Goal: Task Accomplishment & Management: Manage account settings

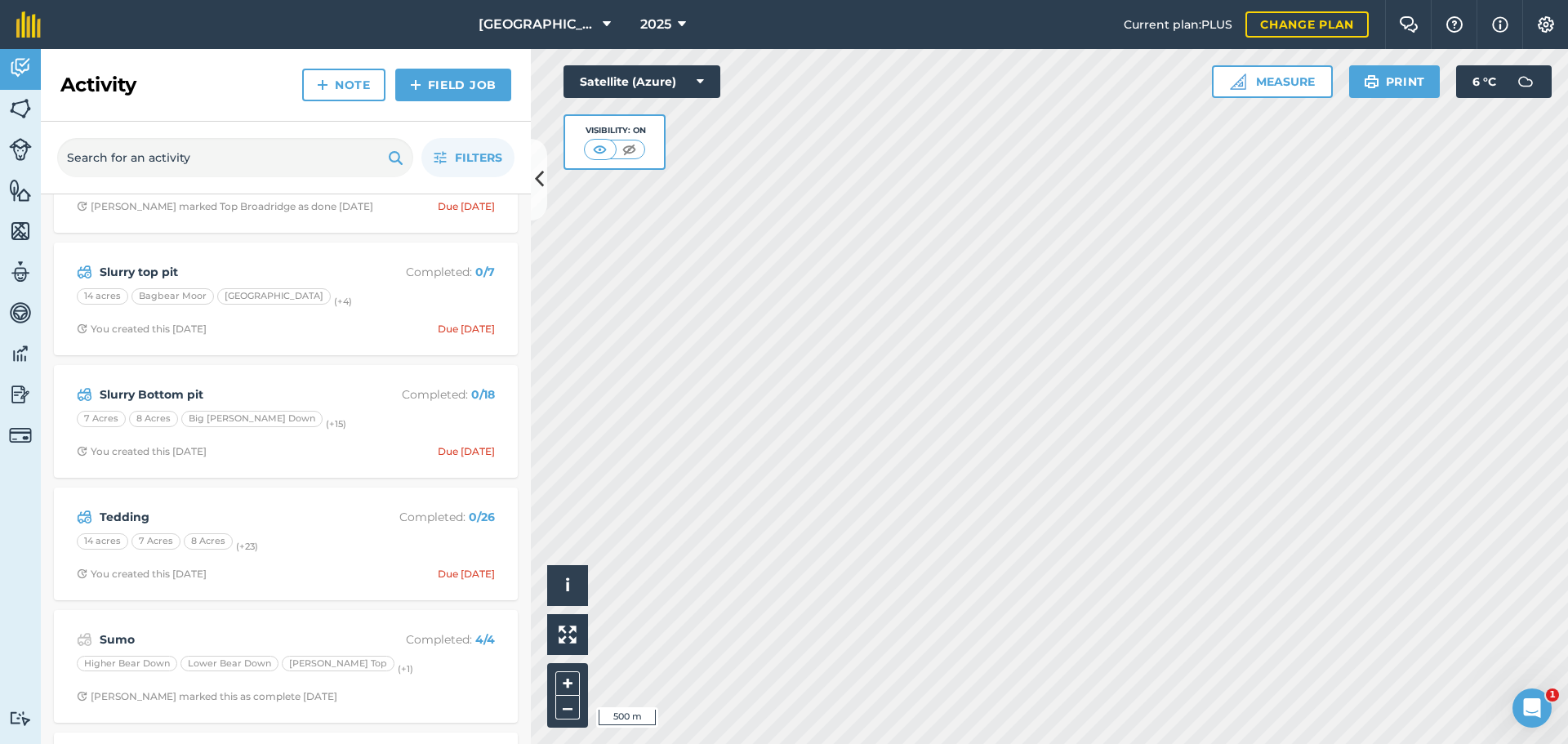
scroll to position [490, 0]
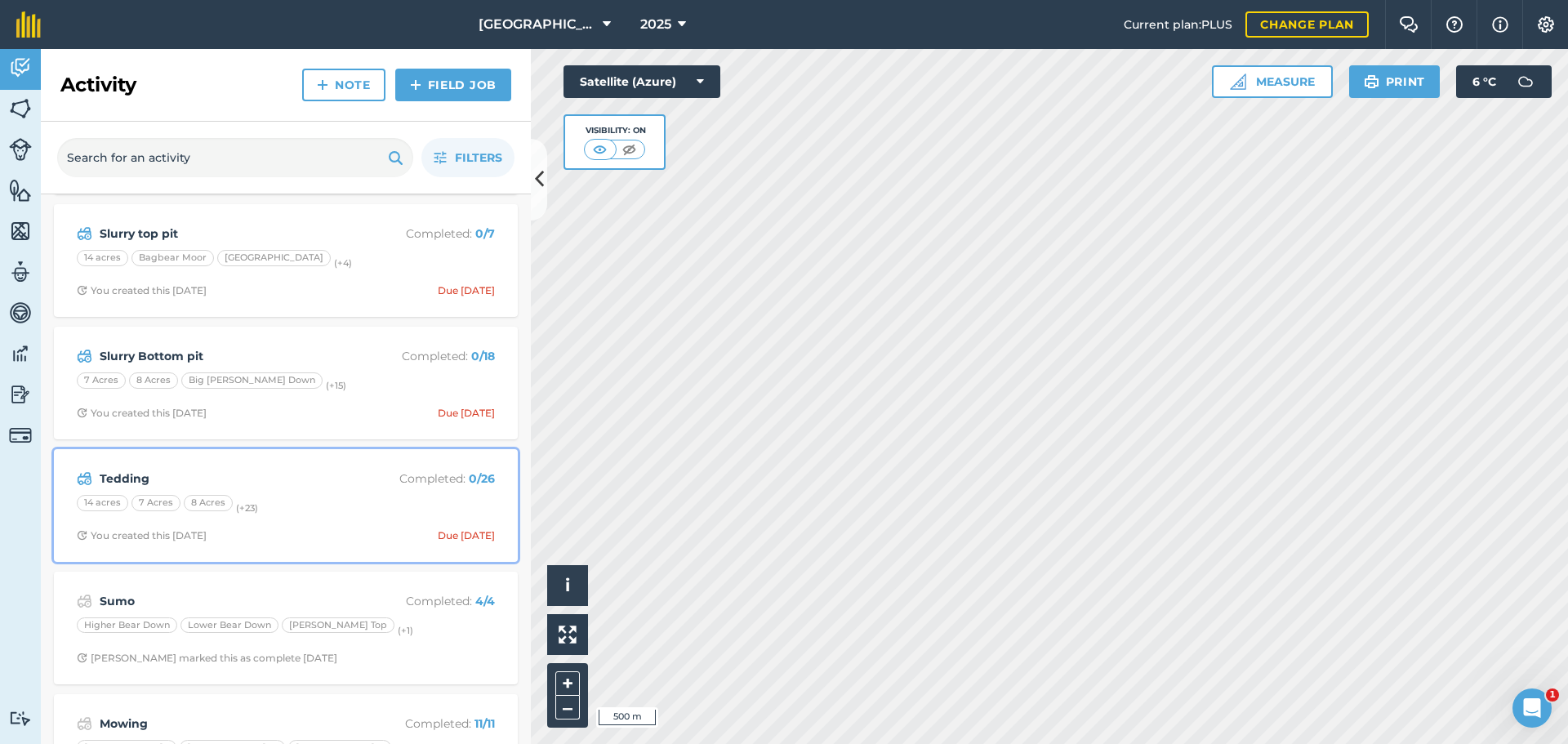
click at [355, 477] on div "Tedding Completed : 0 / 26" at bounding box center [286, 478] width 418 height 20
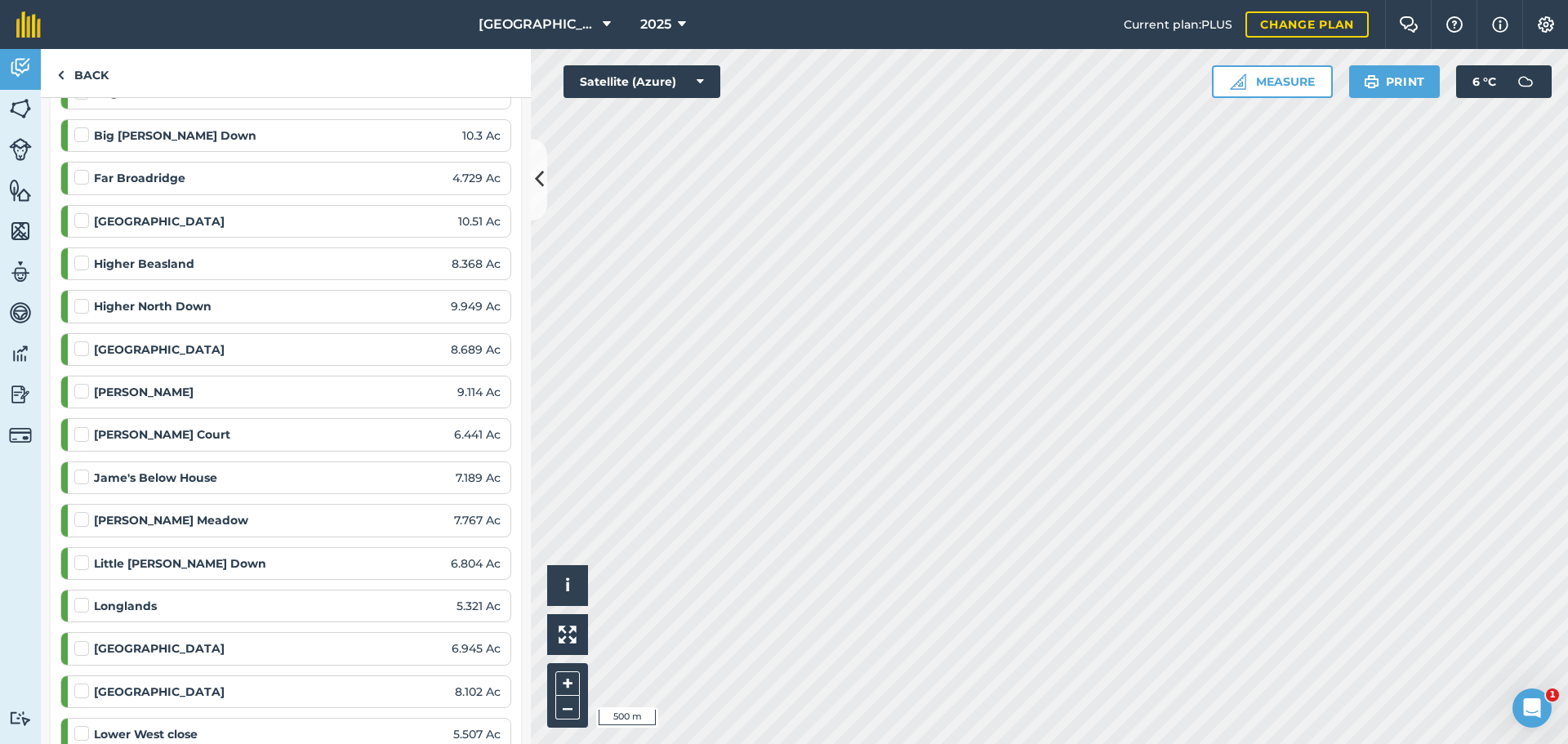
scroll to position [408, 0]
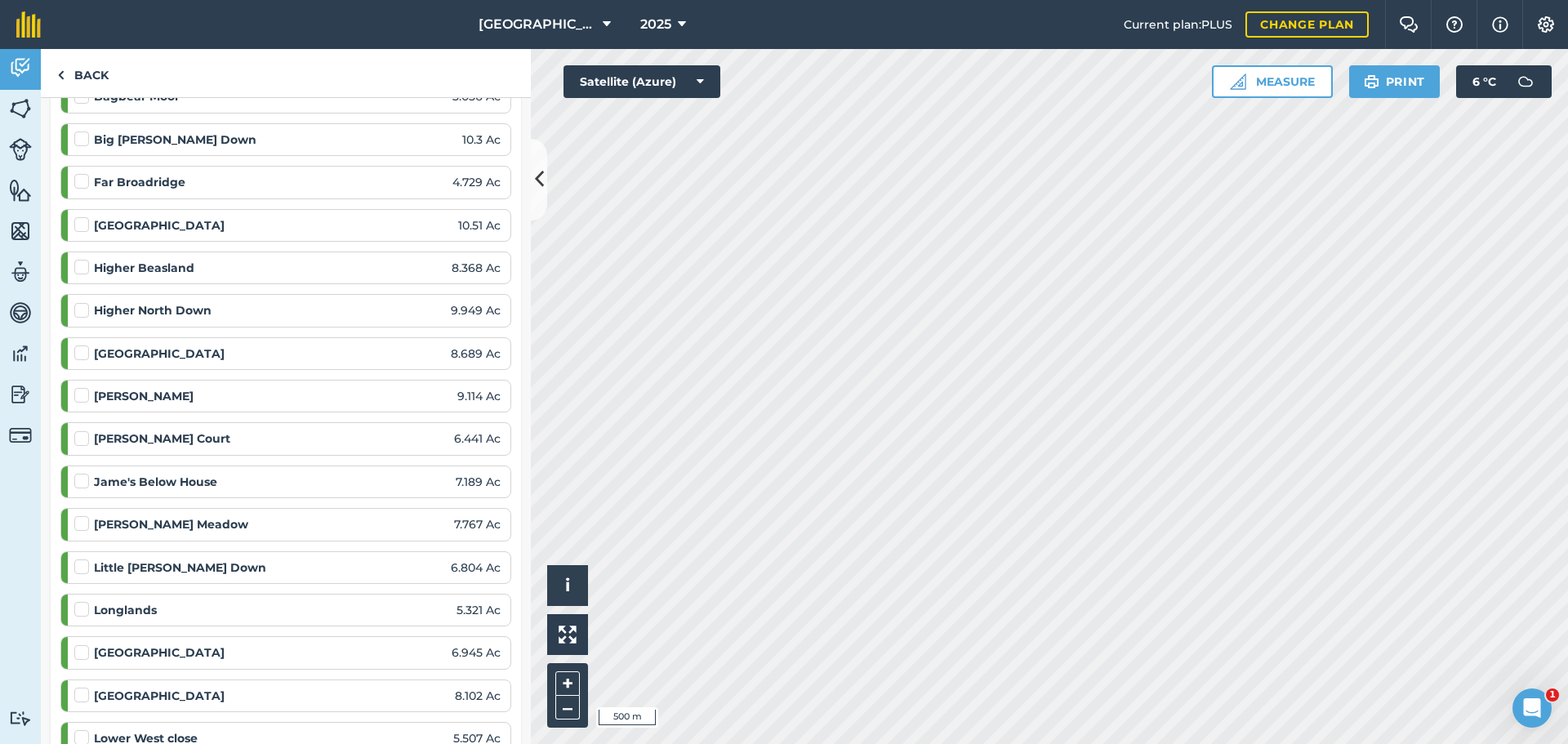
click at [77, 216] on label at bounding box center [84, 216] width 20 height 0
click at [77, 227] on input "checkbox" at bounding box center [79, 221] width 11 height 11
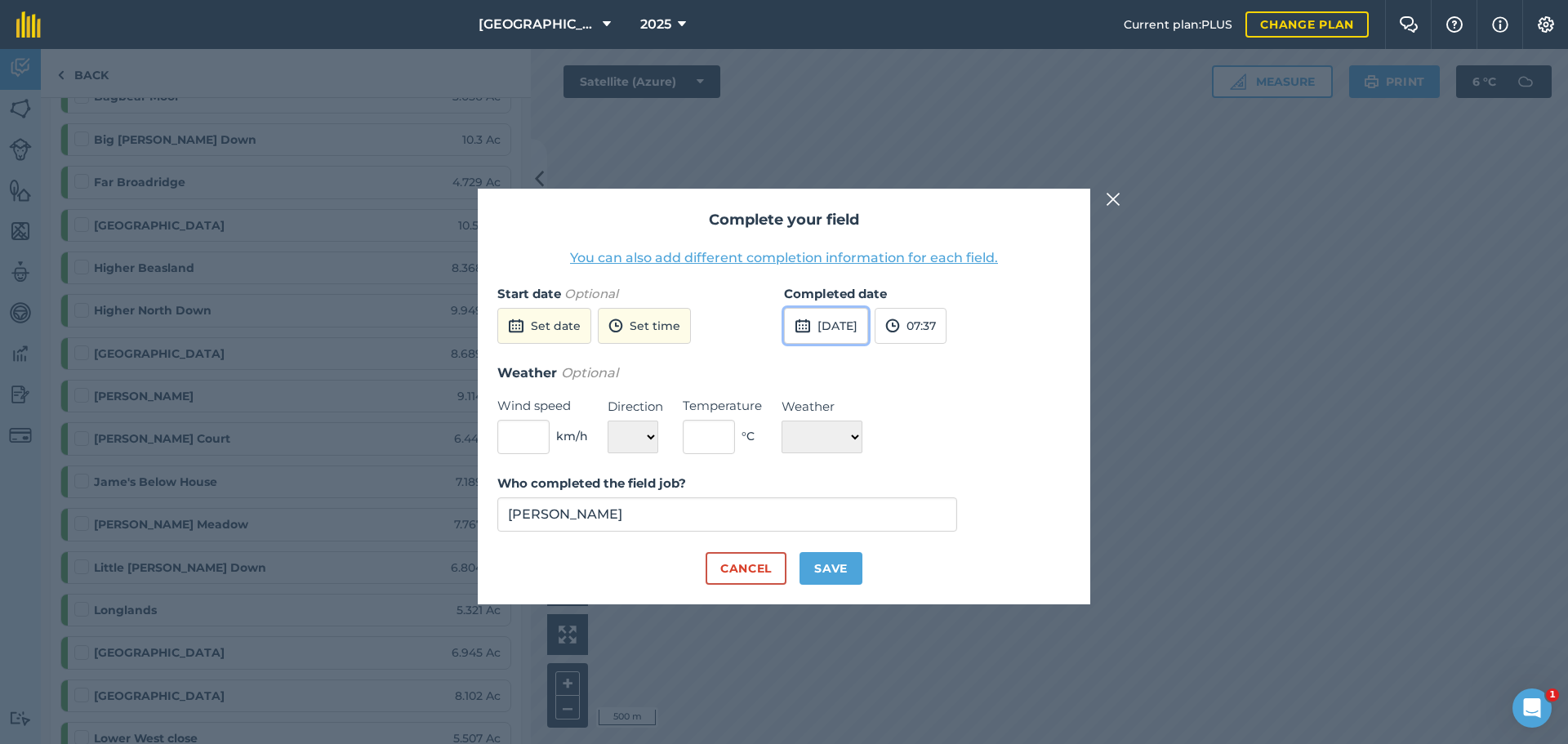
click at [862, 323] on button "[DATE]" at bounding box center [825, 326] width 84 height 36
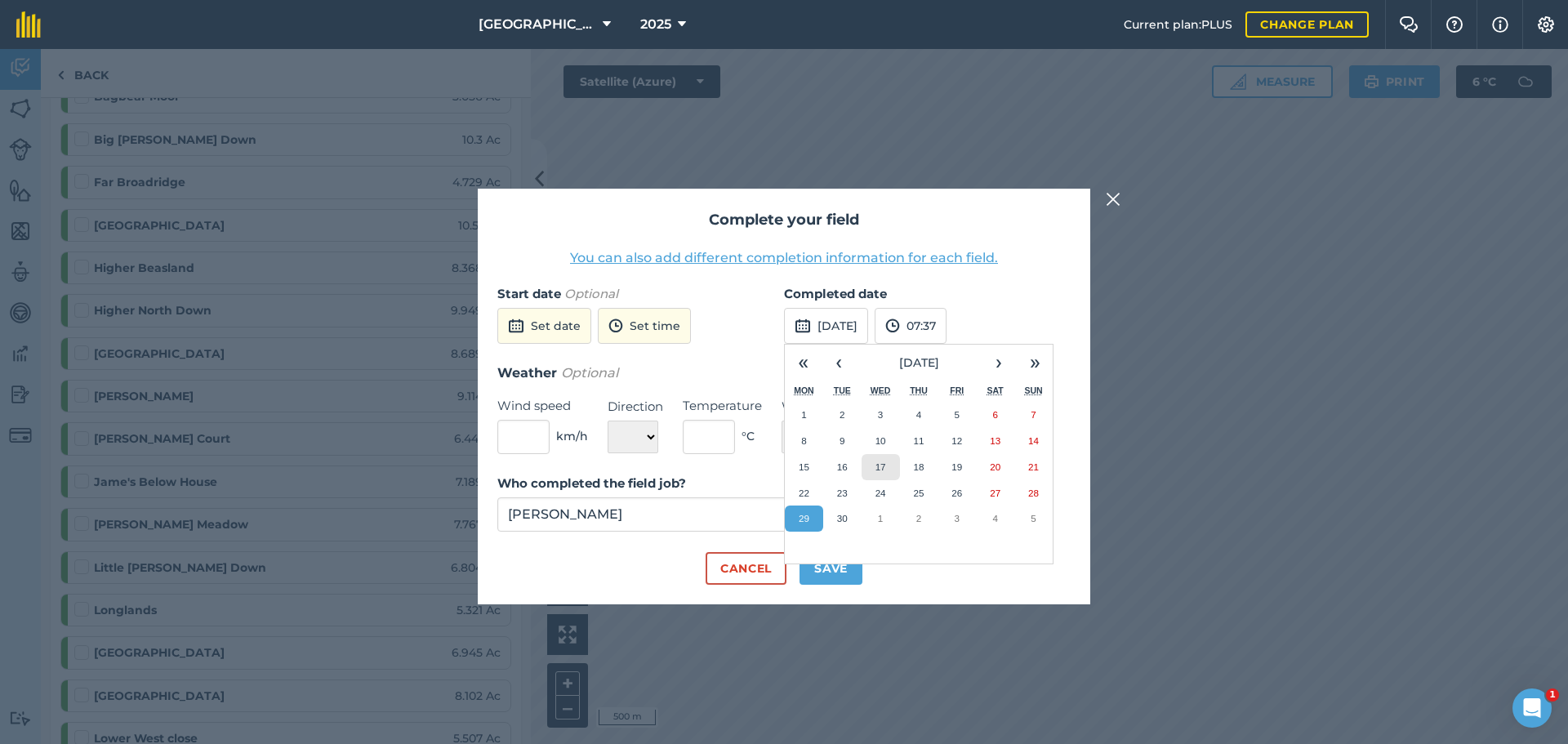
click at [880, 471] on abbr "17" at bounding box center [880, 466] width 11 height 11
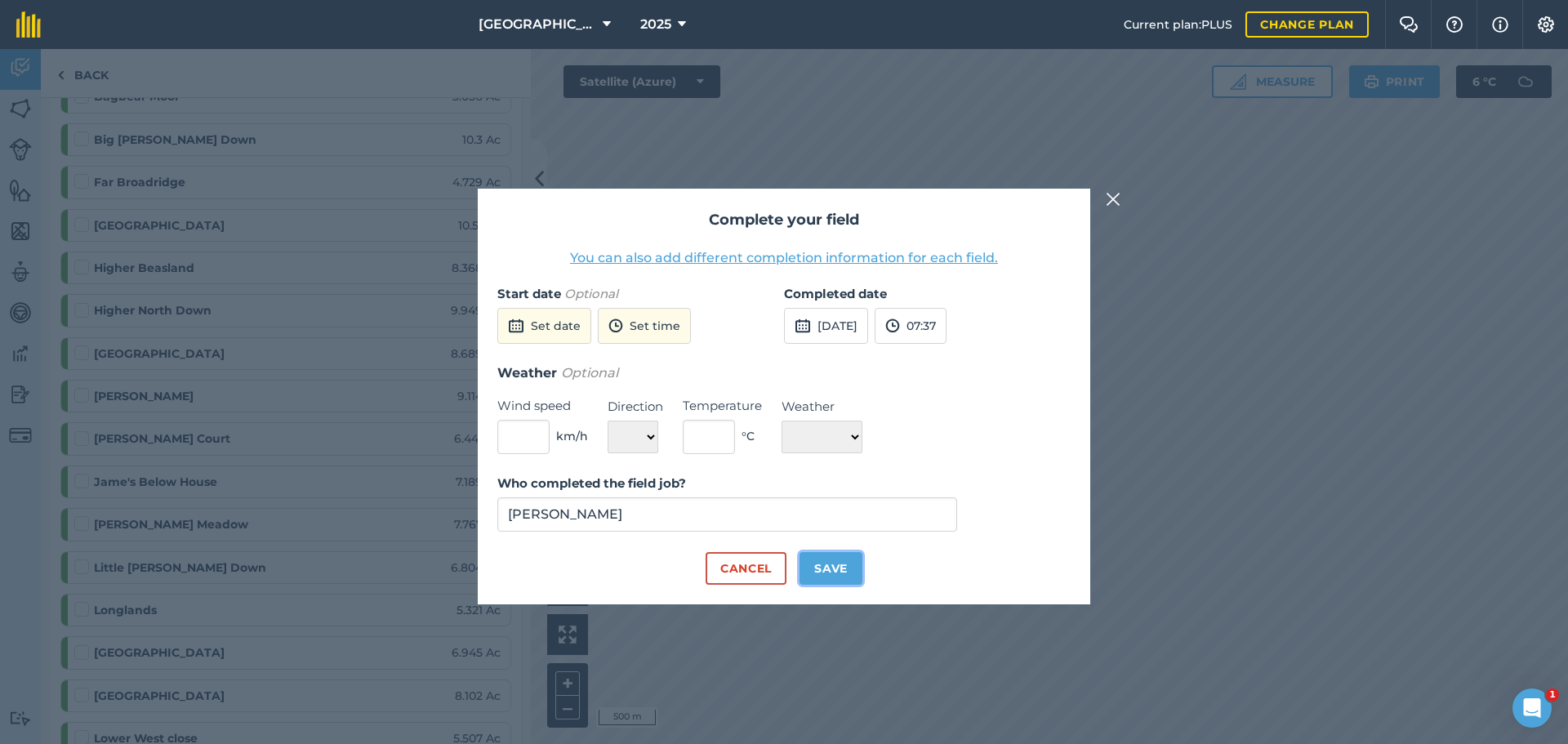
click at [830, 567] on button "Save" at bounding box center [831, 568] width 63 height 33
checkbox input "true"
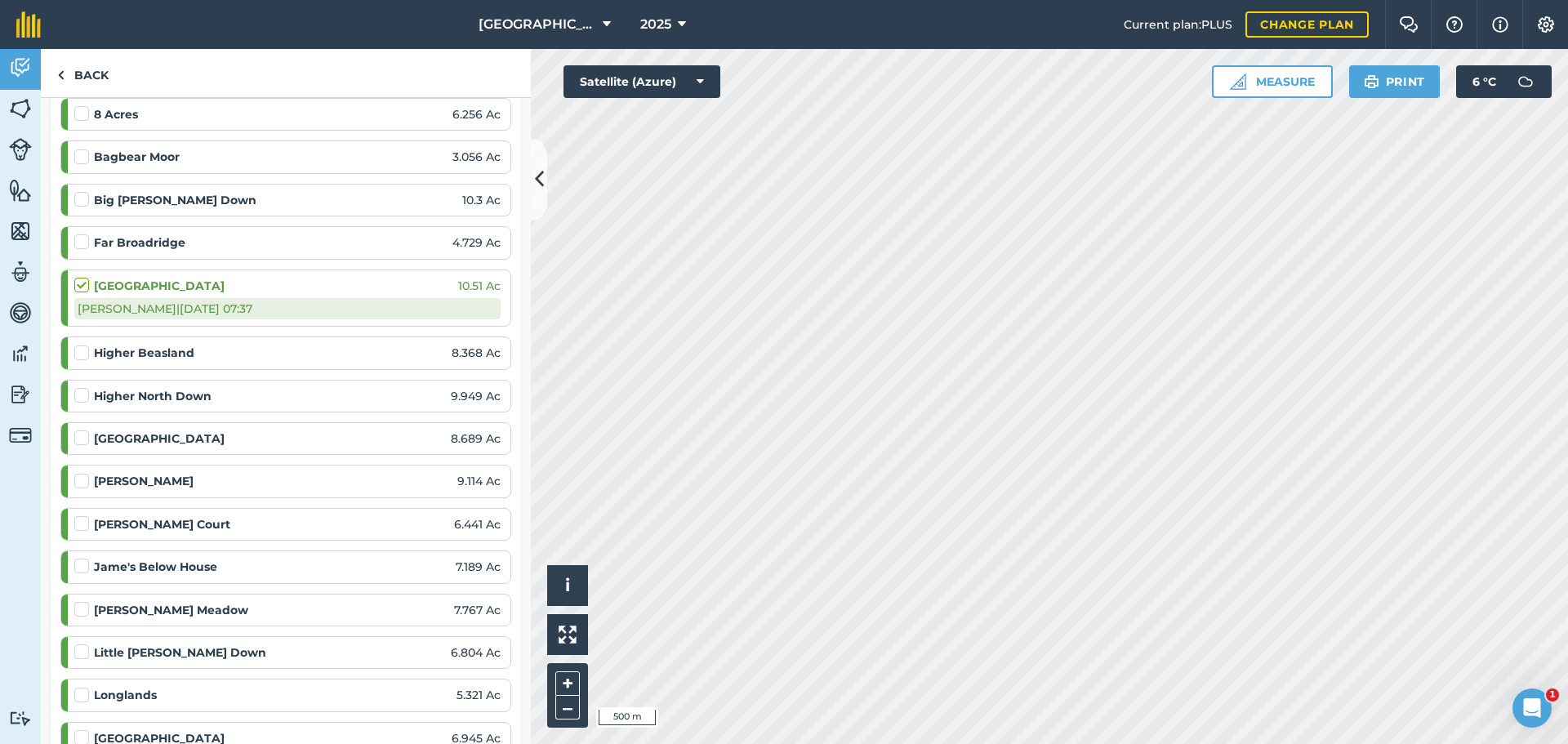
scroll to position [163, 0]
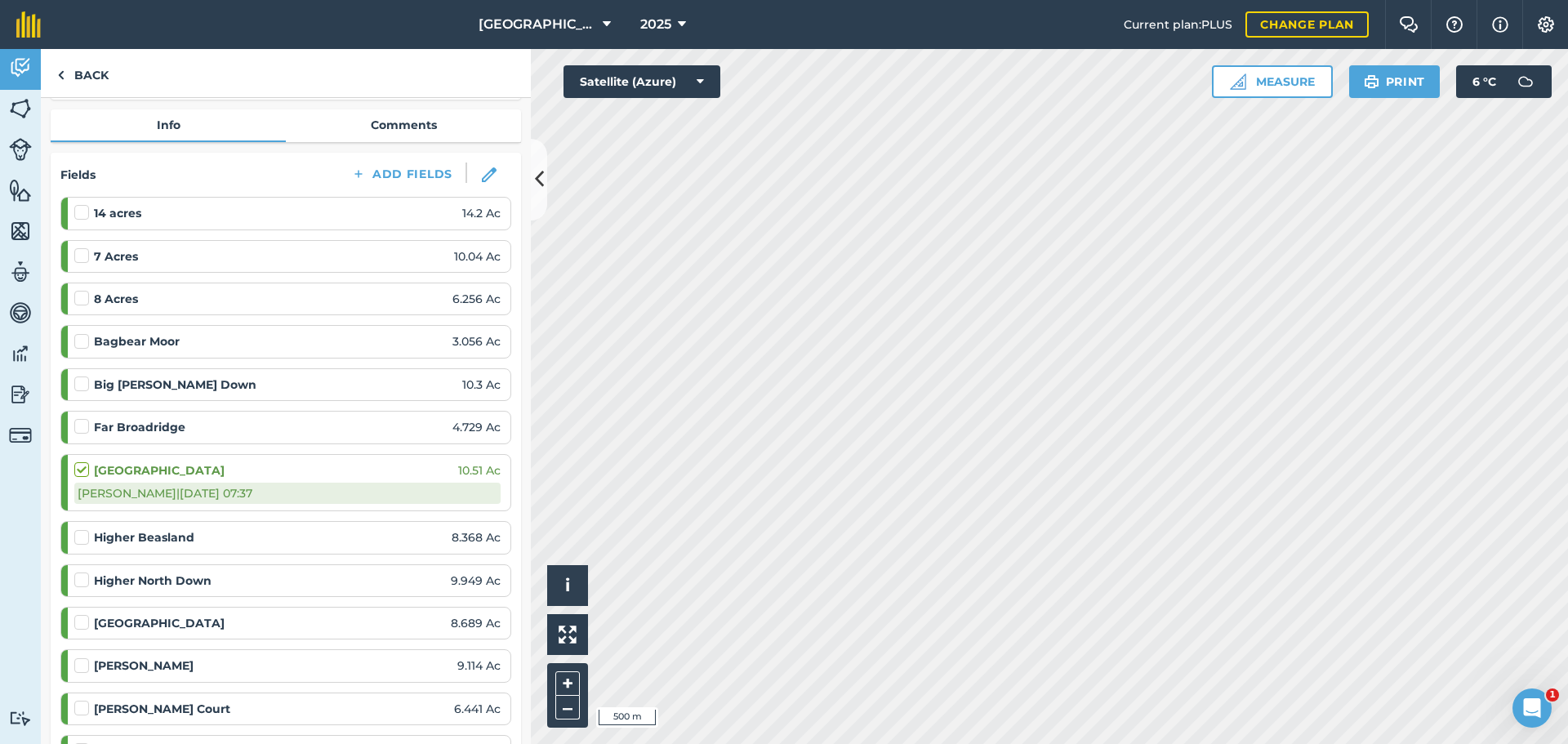
click at [81, 333] on label at bounding box center [84, 333] width 20 height 0
click at [81, 340] on input "checkbox" at bounding box center [79, 338] width 11 height 11
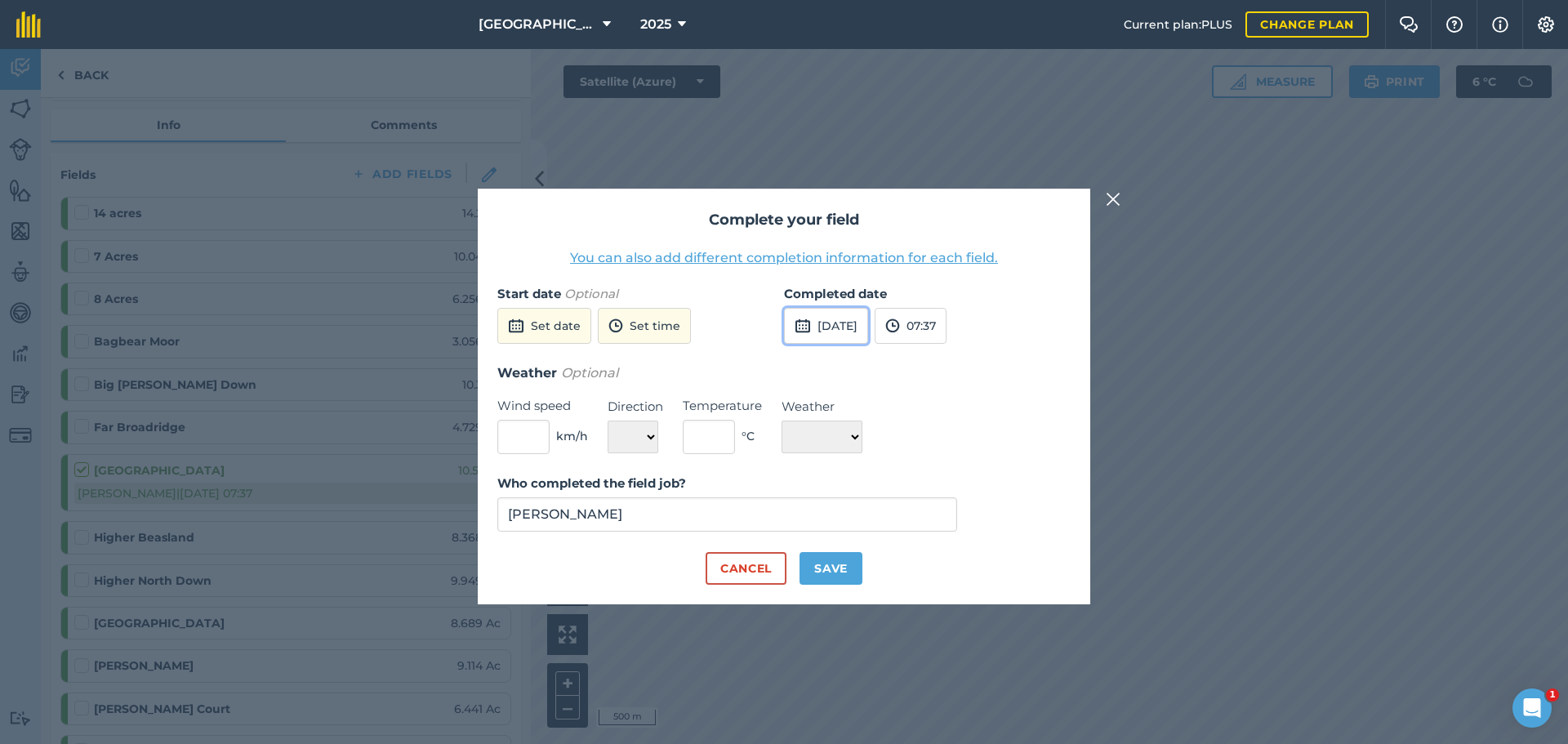
click at [832, 321] on button "[DATE]" at bounding box center [825, 326] width 84 height 36
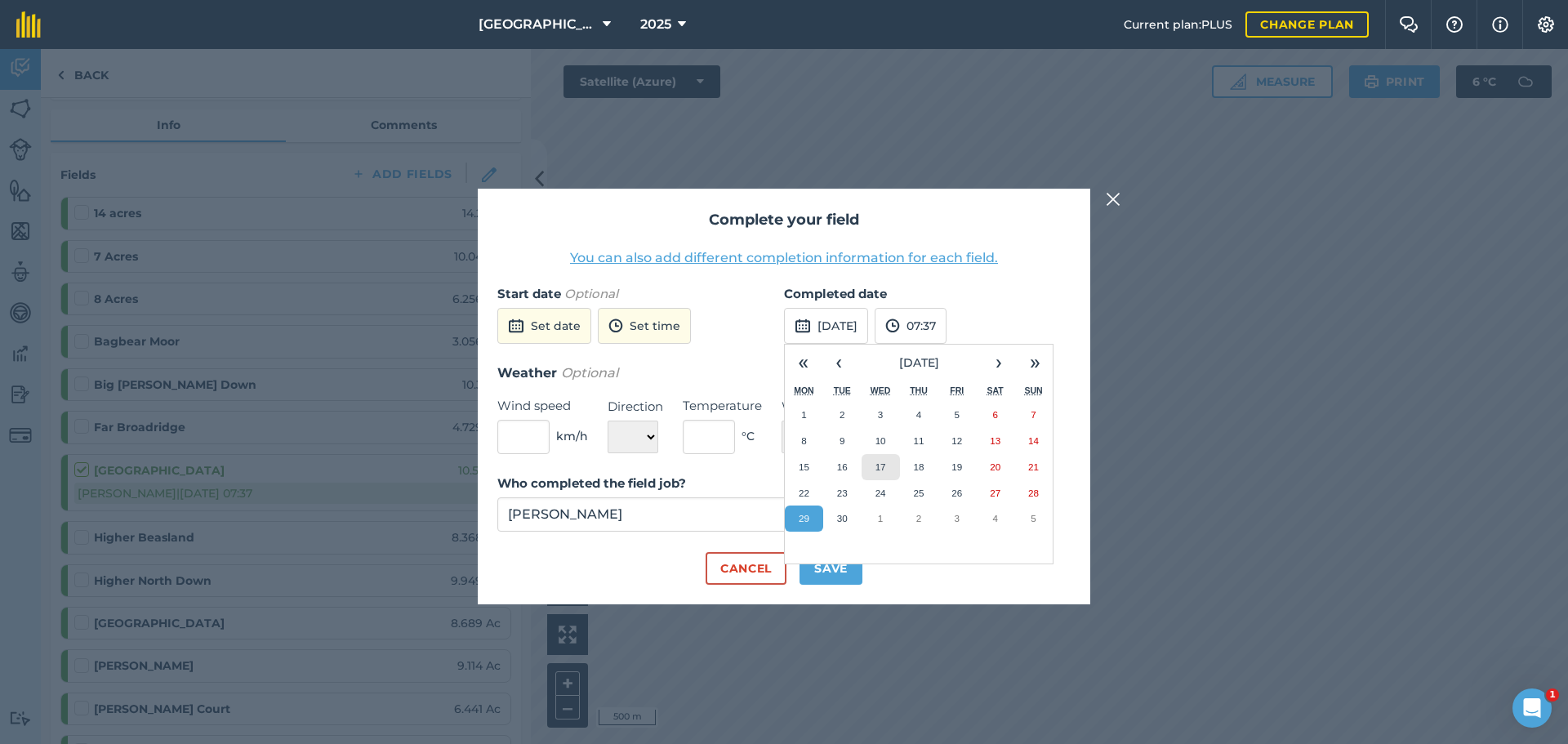
click at [884, 464] on abbr "17" at bounding box center [880, 466] width 11 height 11
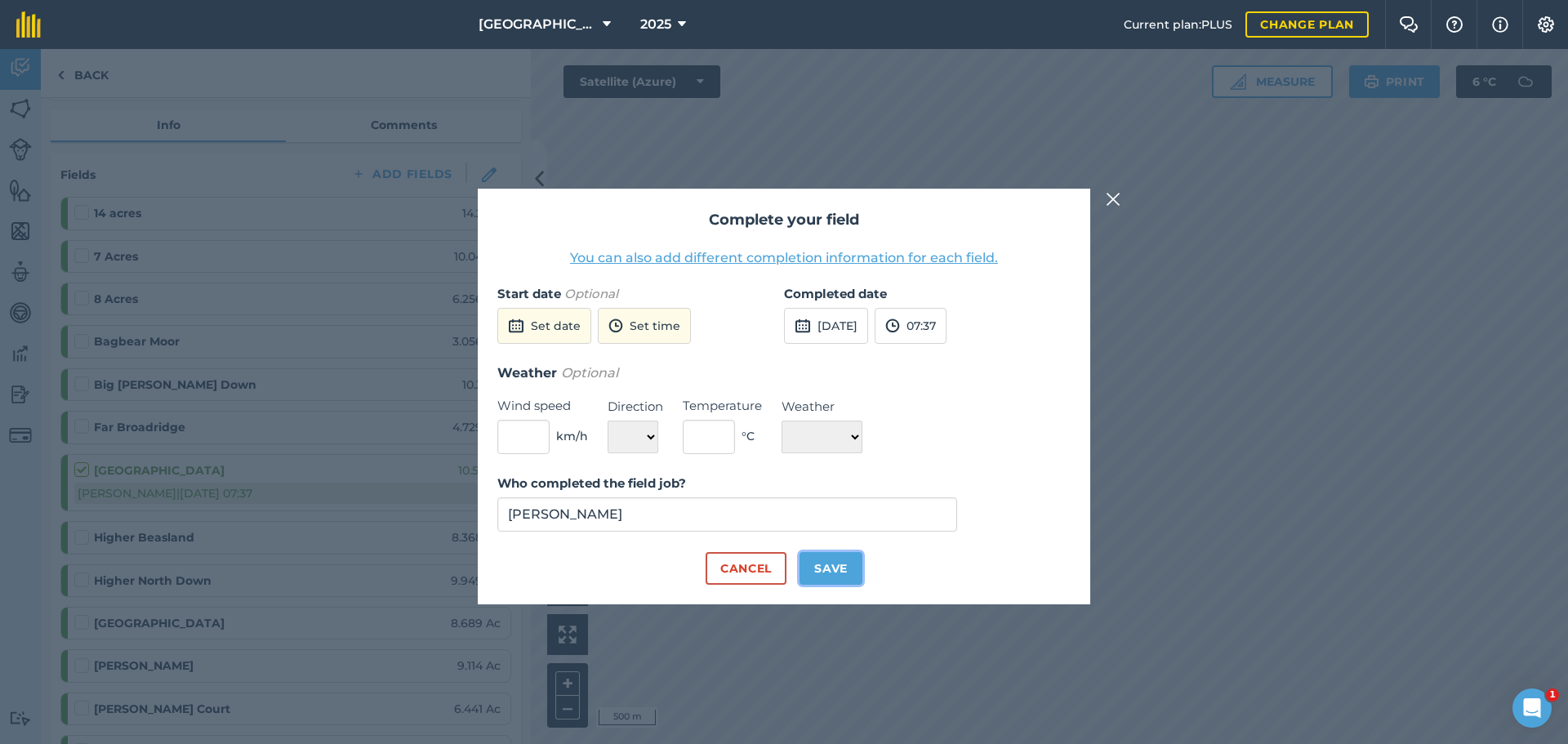
click at [822, 564] on button "Save" at bounding box center [831, 568] width 63 height 33
checkbox input "true"
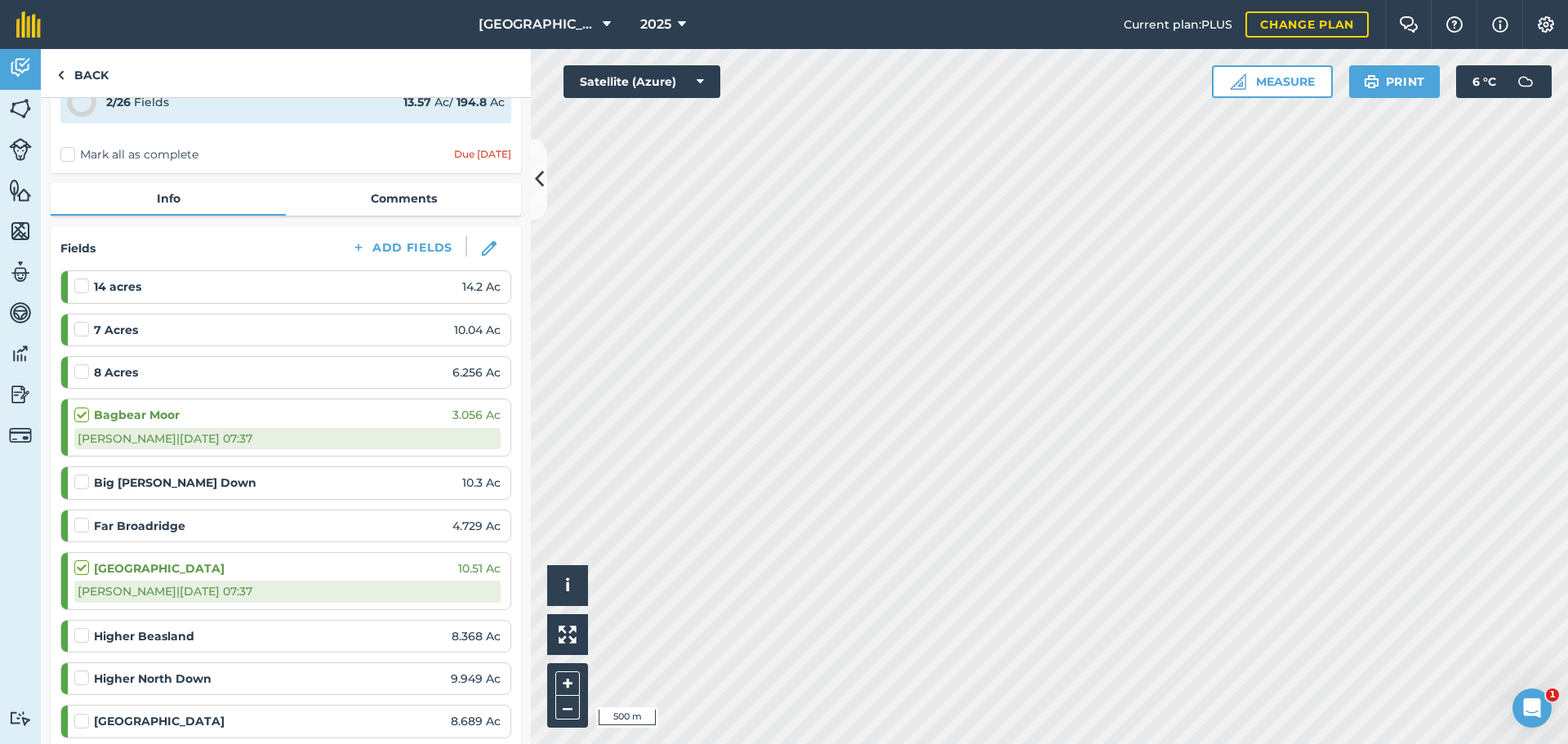
scroll to position [73, 0]
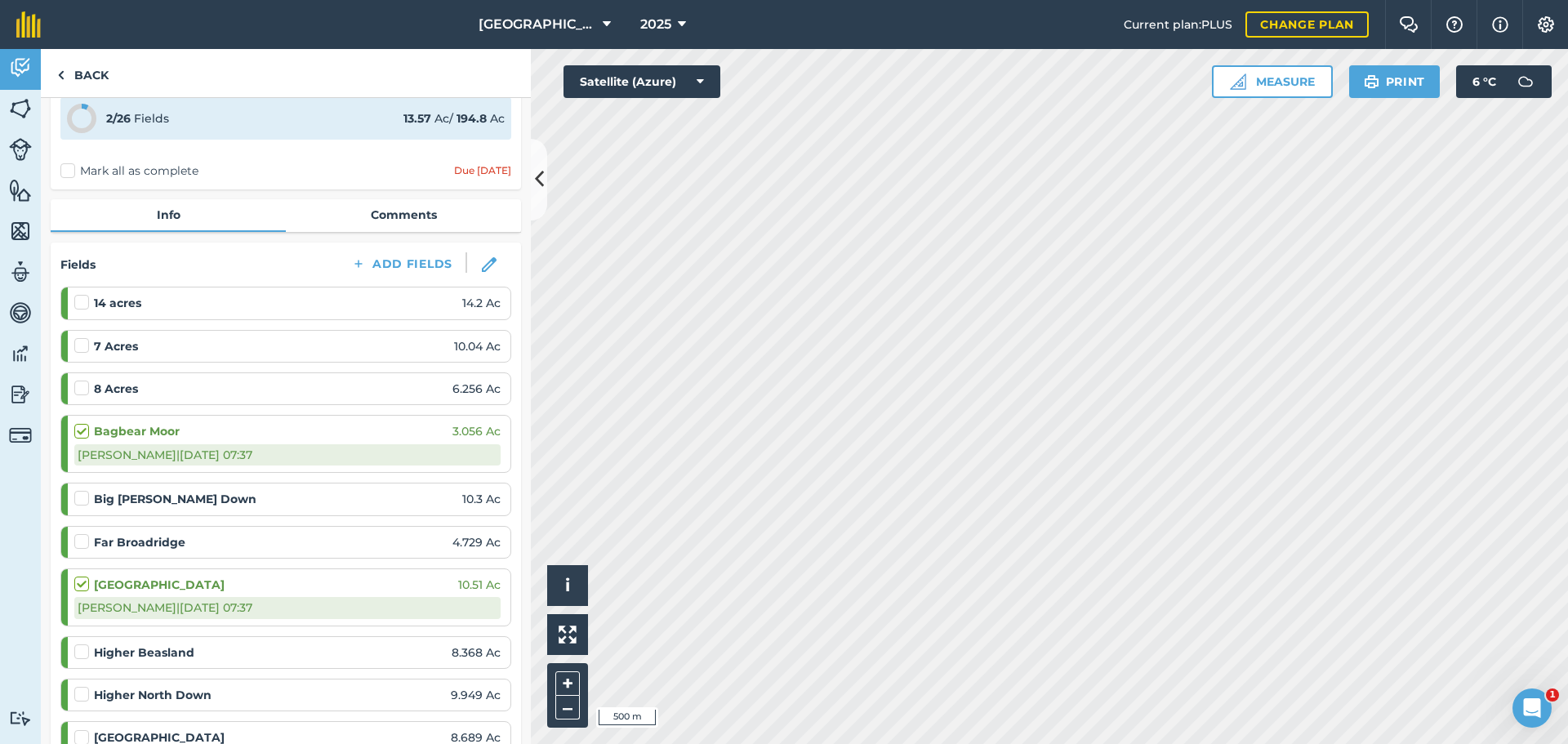
click at [68, 165] on label "Mark all as complete" at bounding box center [129, 170] width 138 height 17
click at [68, 236] on input "Mark all as complete" at bounding box center [65, 241] width 11 height 11
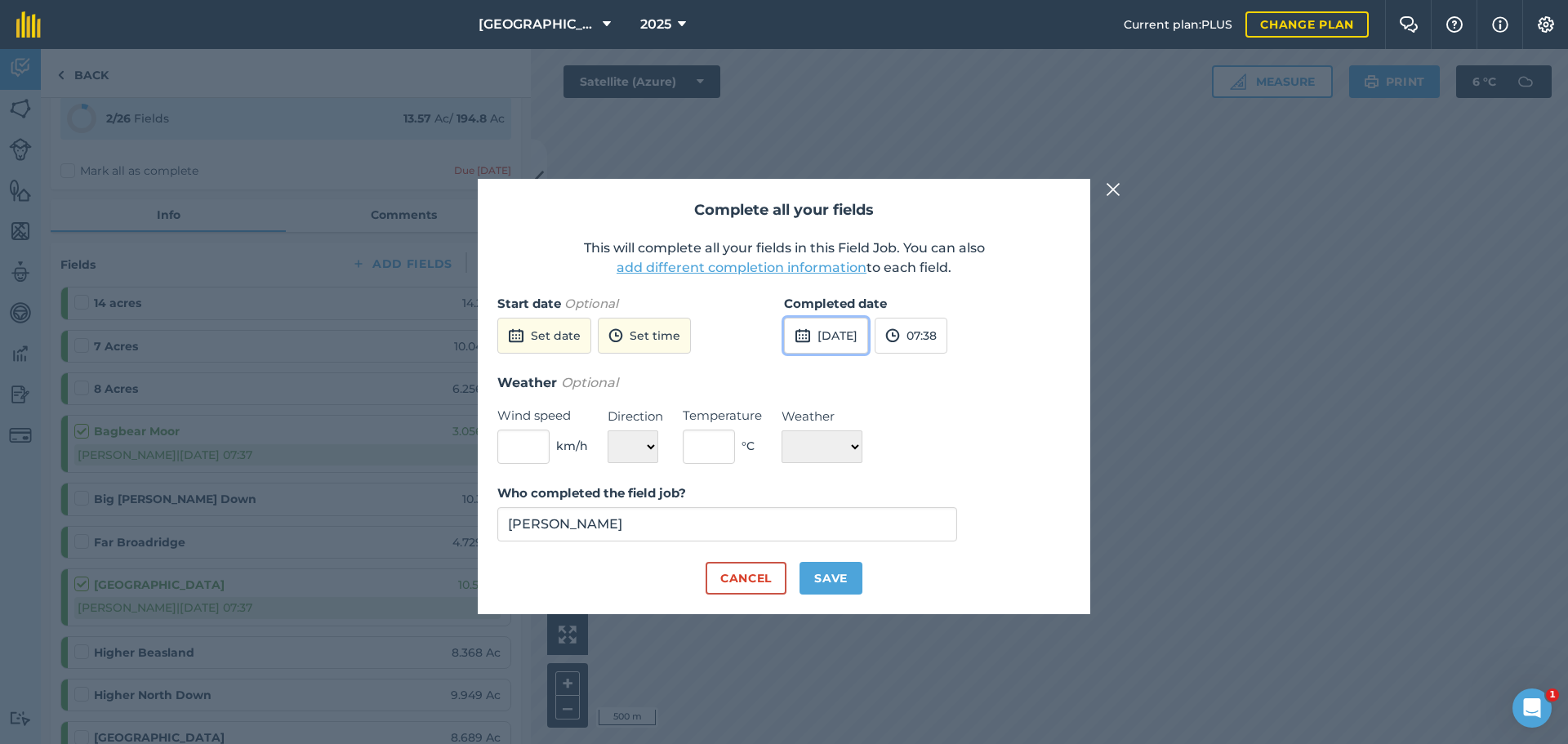
click at [849, 331] on button "[DATE]" at bounding box center [825, 335] width 84 height 36
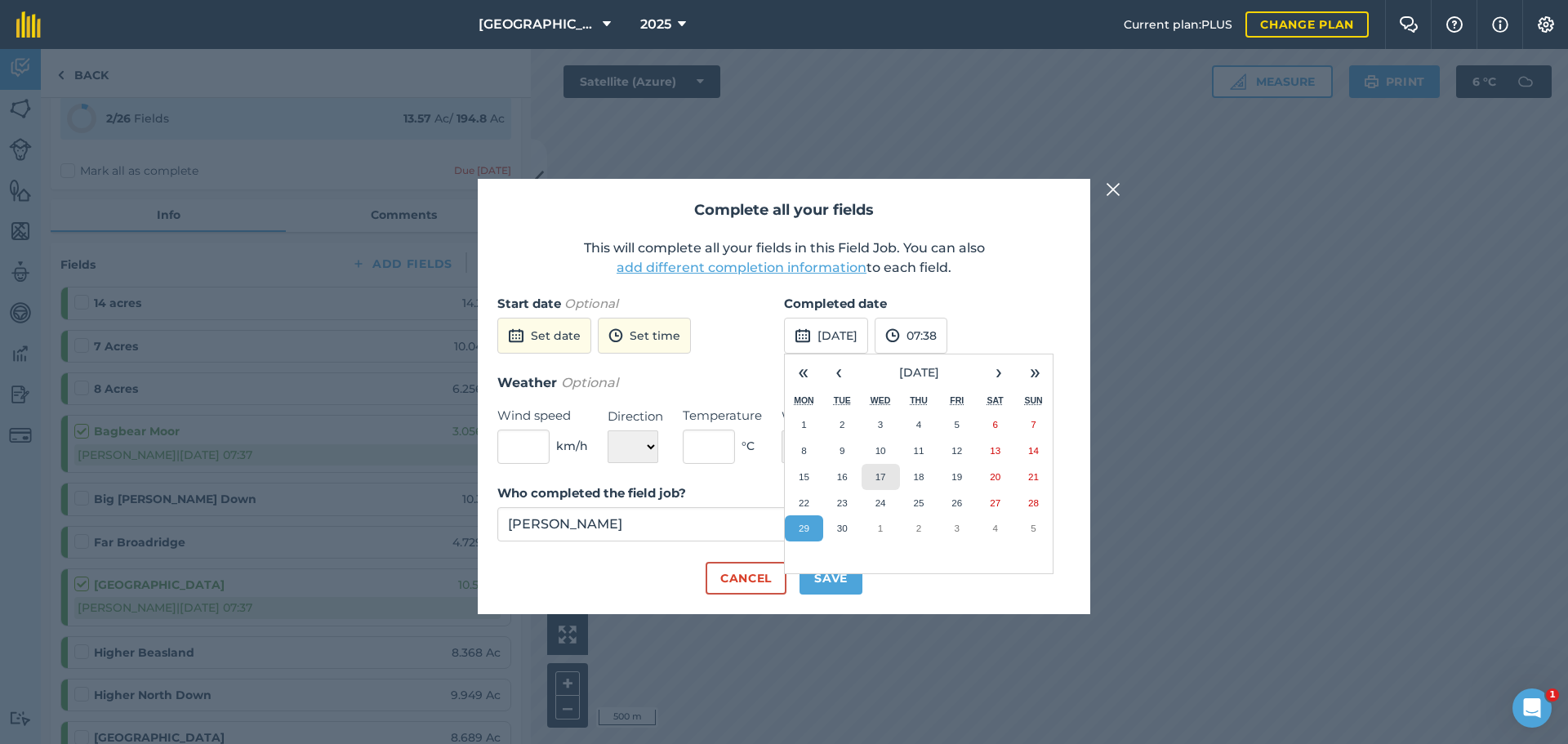
click at [885, 471] on abbr "17" at bounding box center [880, 476] width 11 height 11
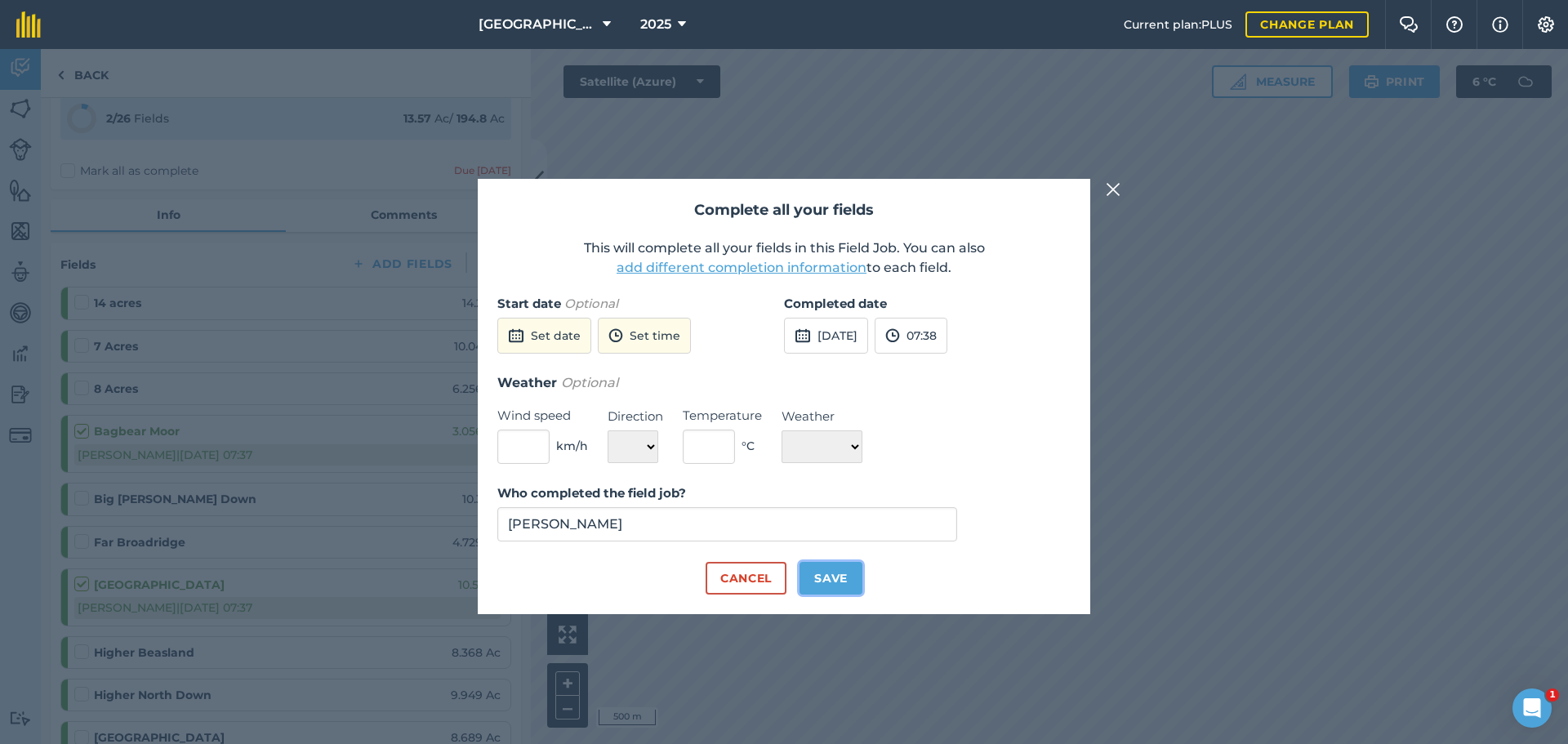
click at [826, 575] on button "Save" at bounding box center [831, 578] width 63 height 33
checkbox input "true"
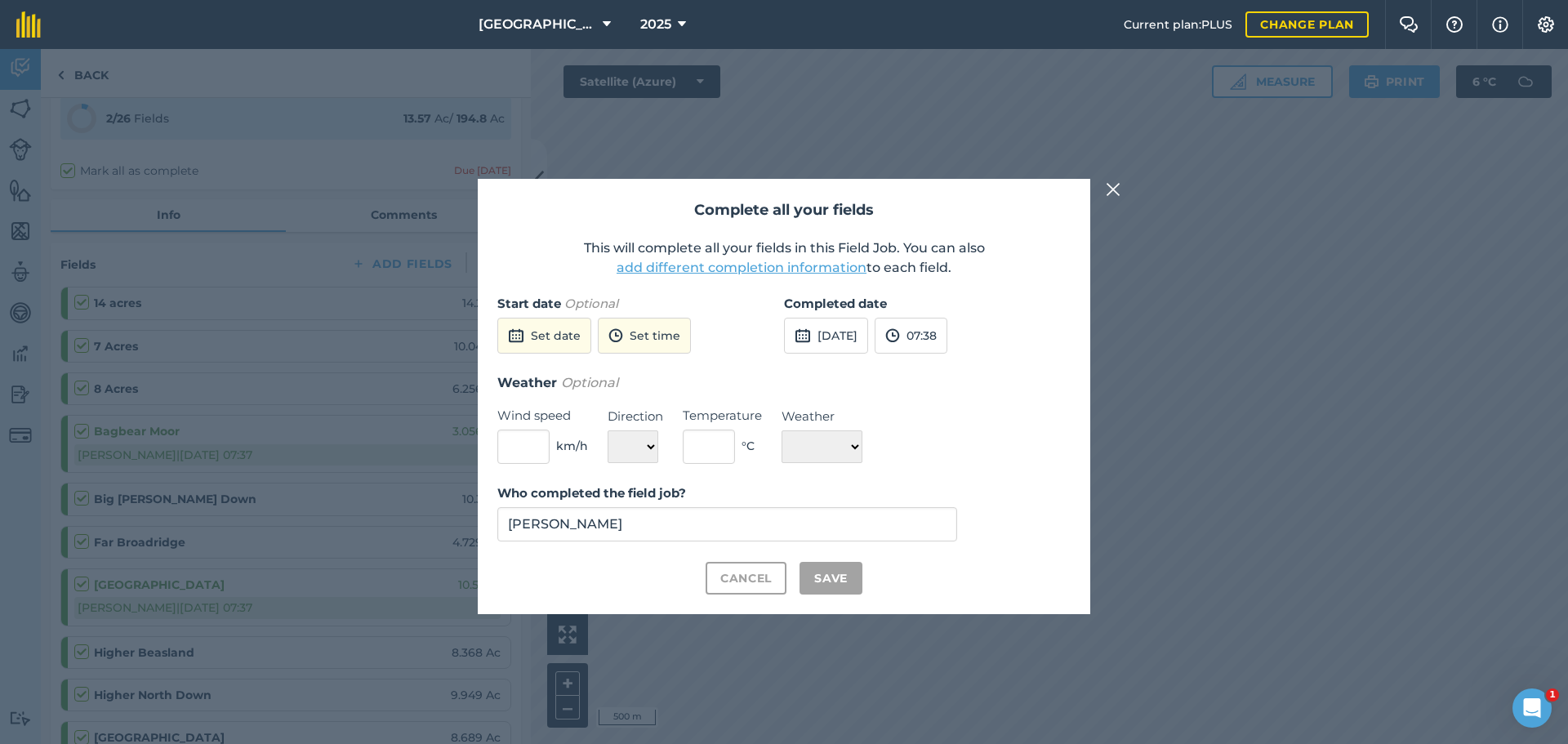
checkbox input "true"
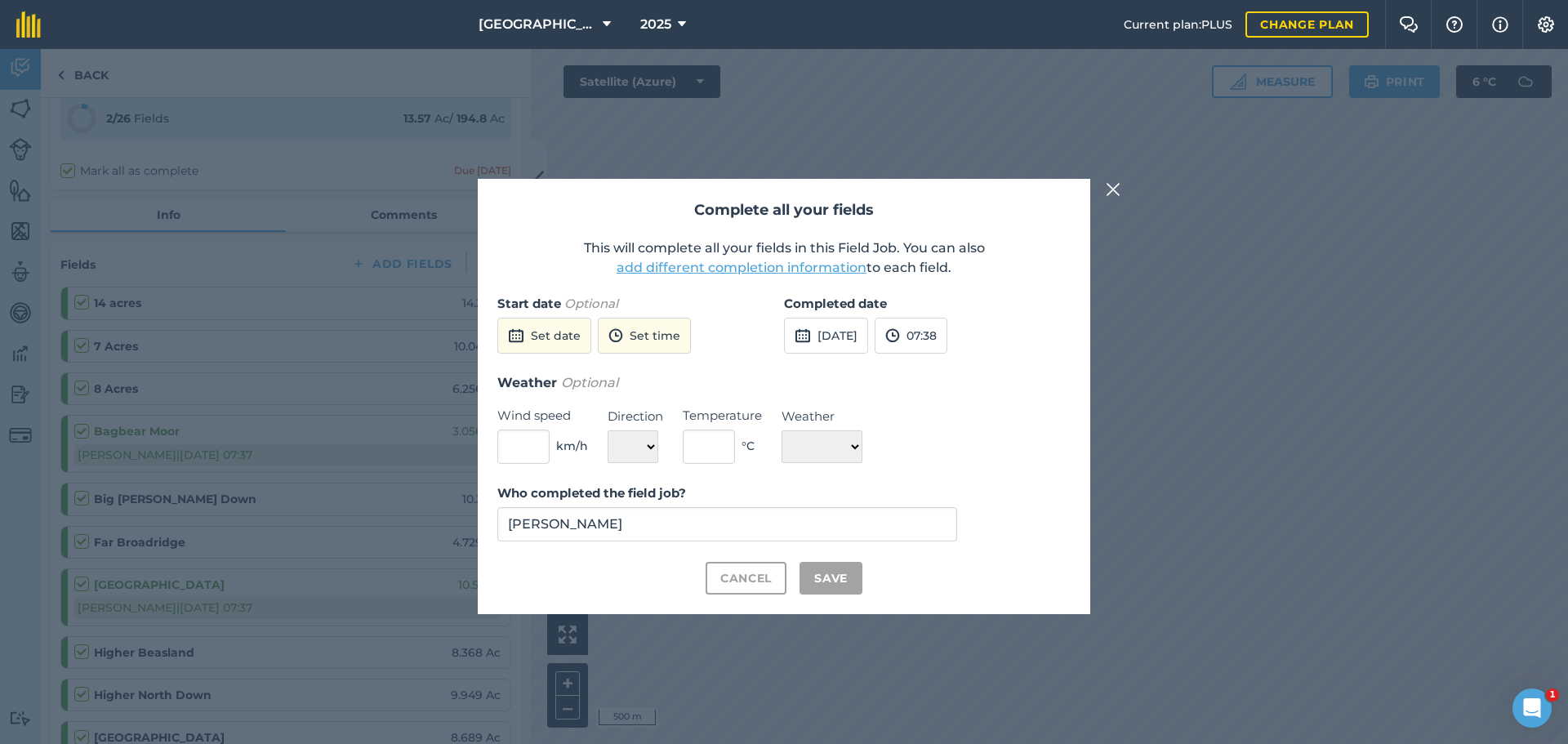
checkbox input "true"
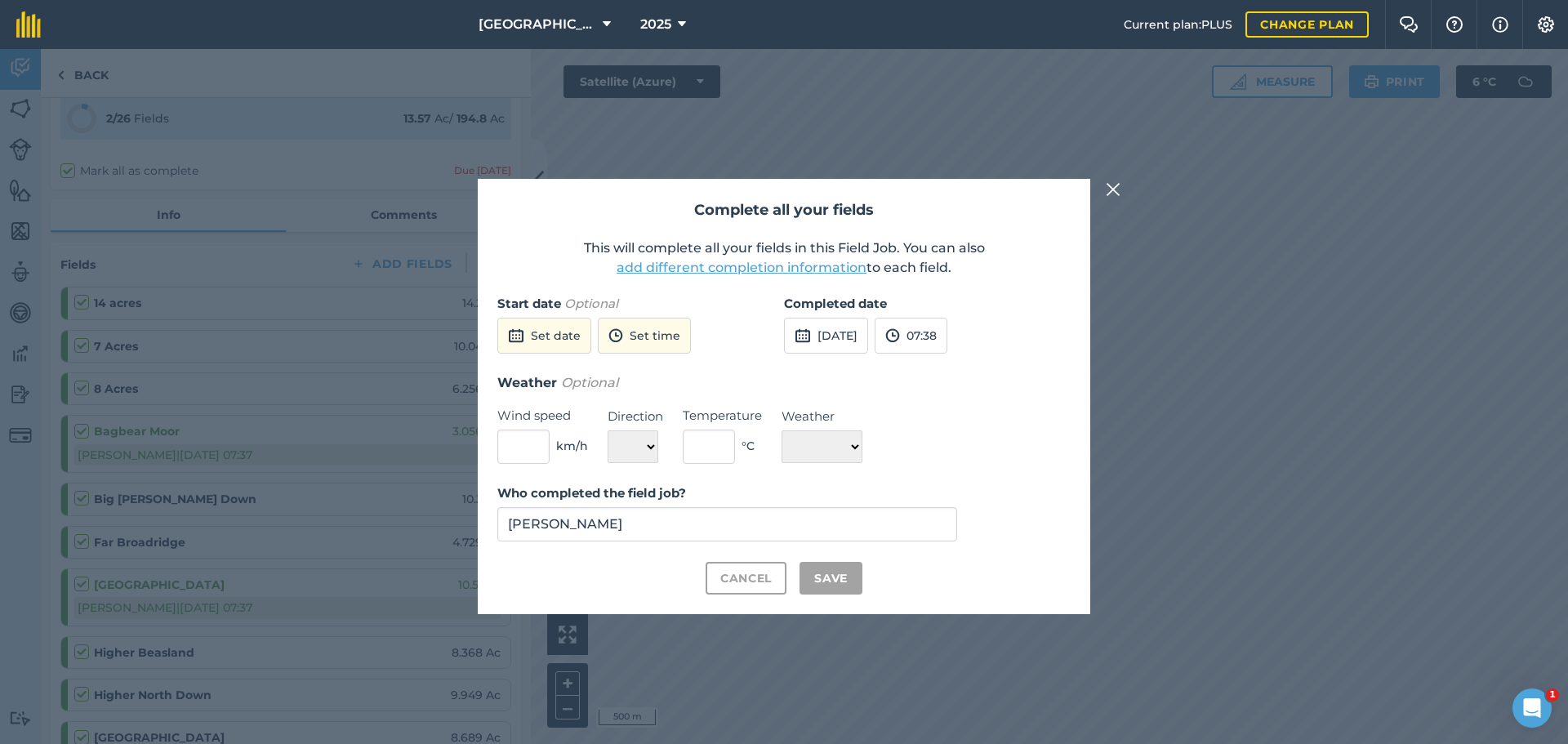
checkbox input "true"
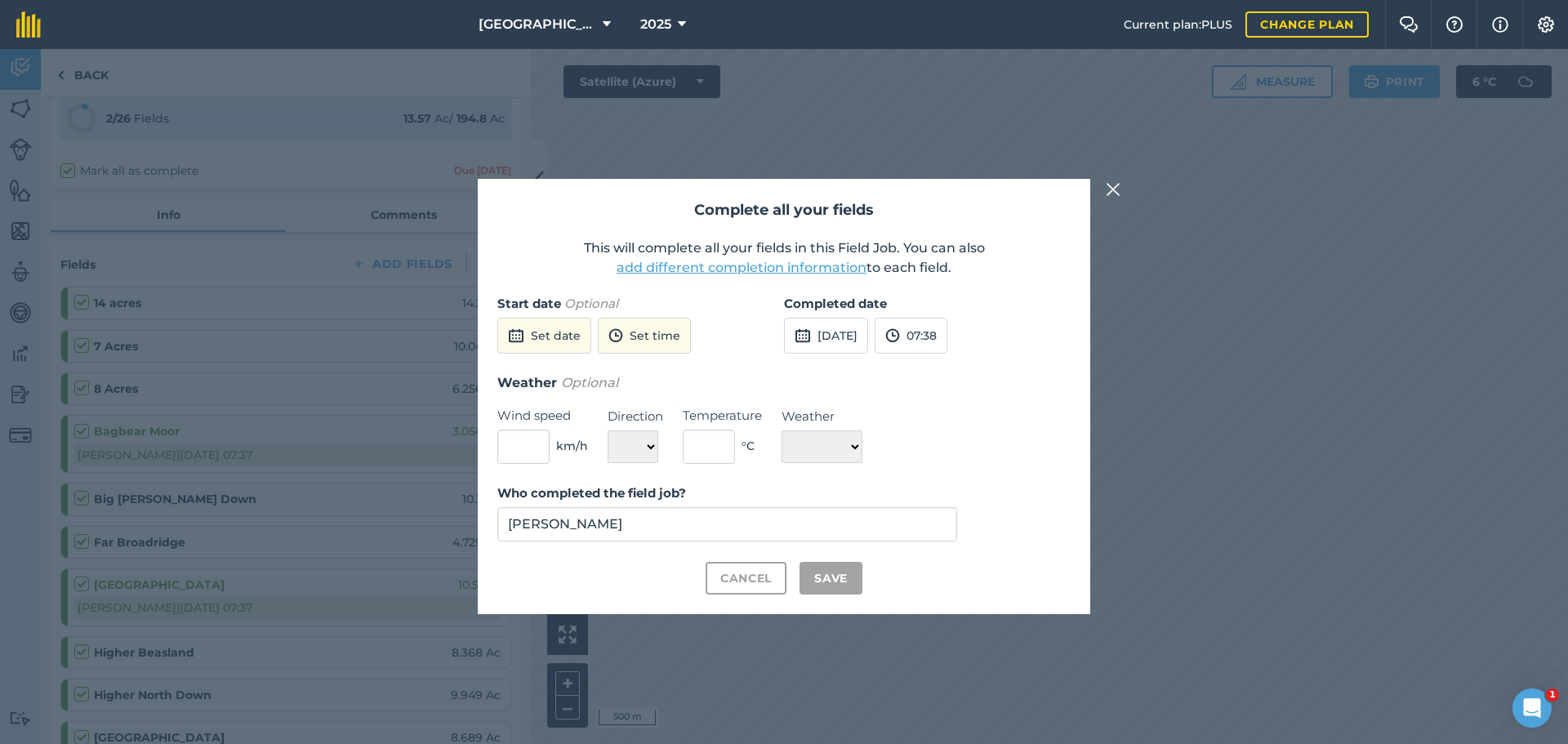
checkbox input "true"
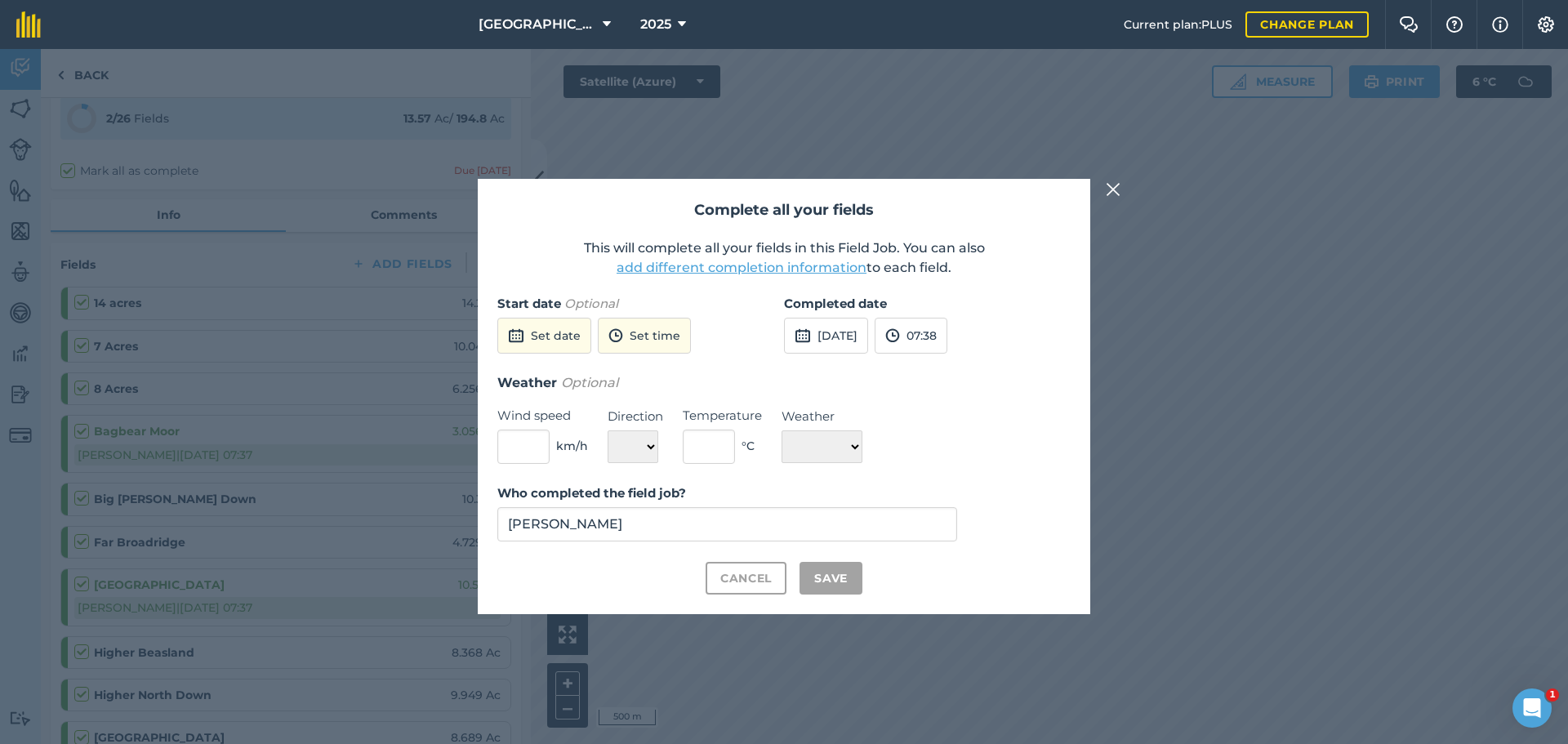
checkbox input "true"
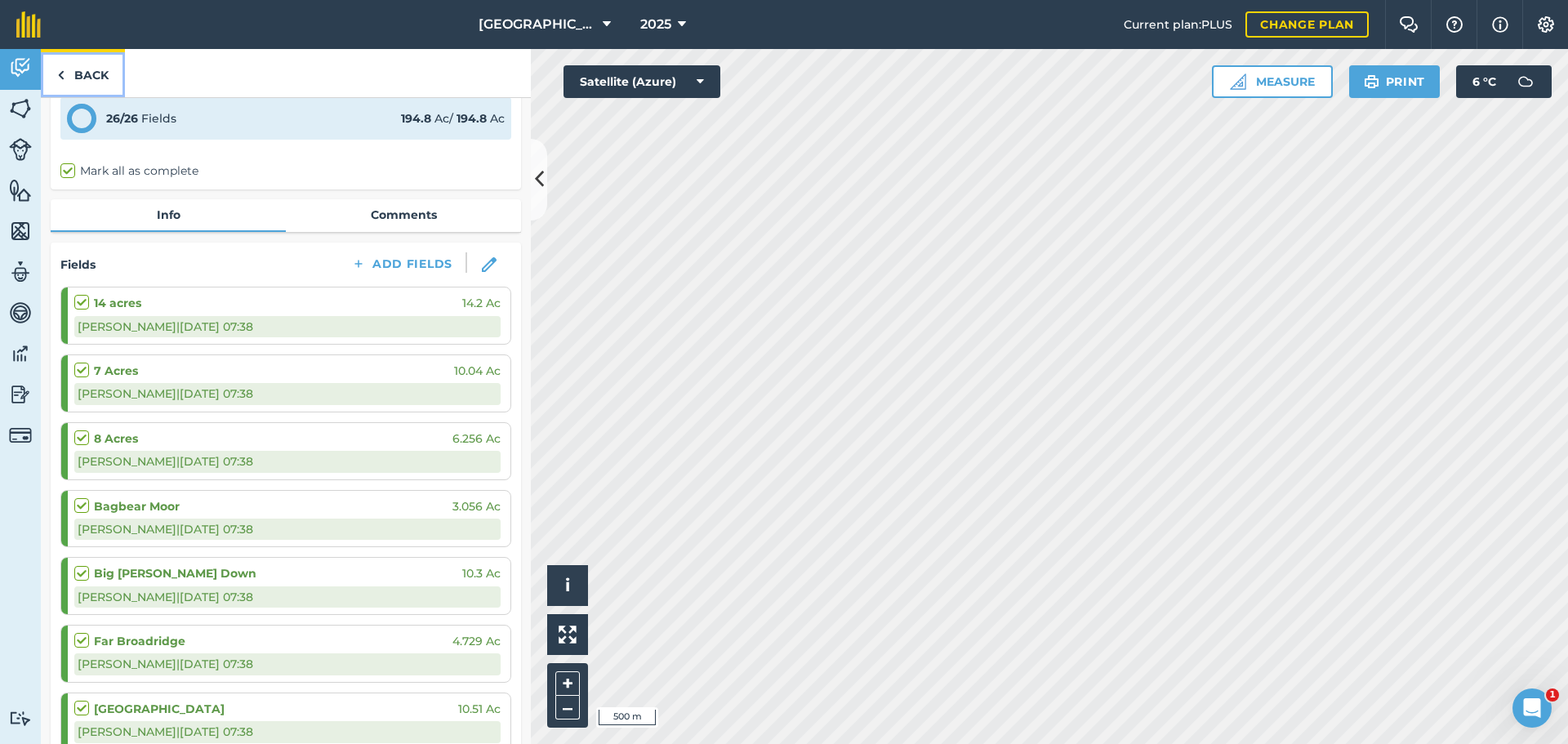
click at [106, 73] on link "Back" at bounding box center [82, 73] width 84 height 48
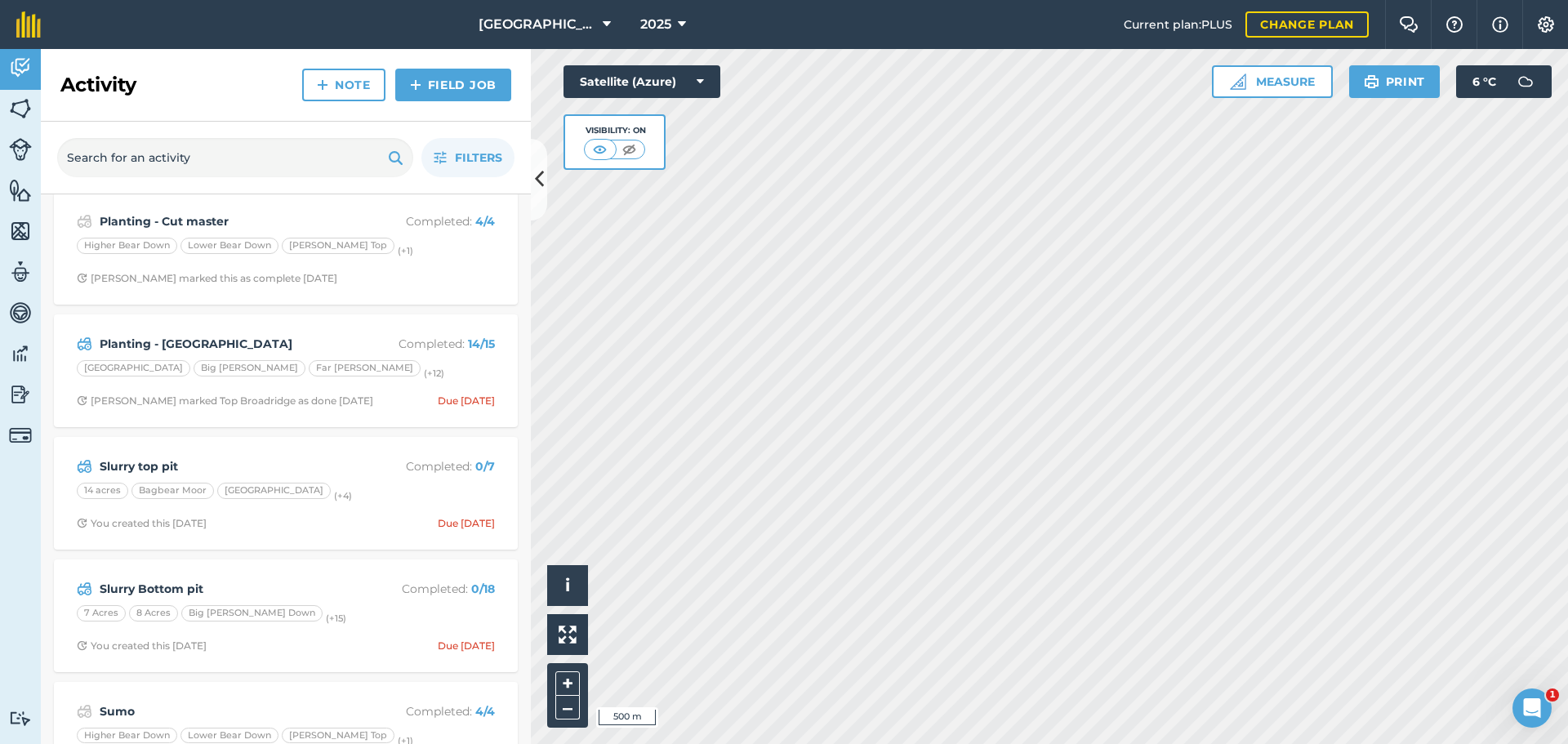
scroll to position [408, 0]
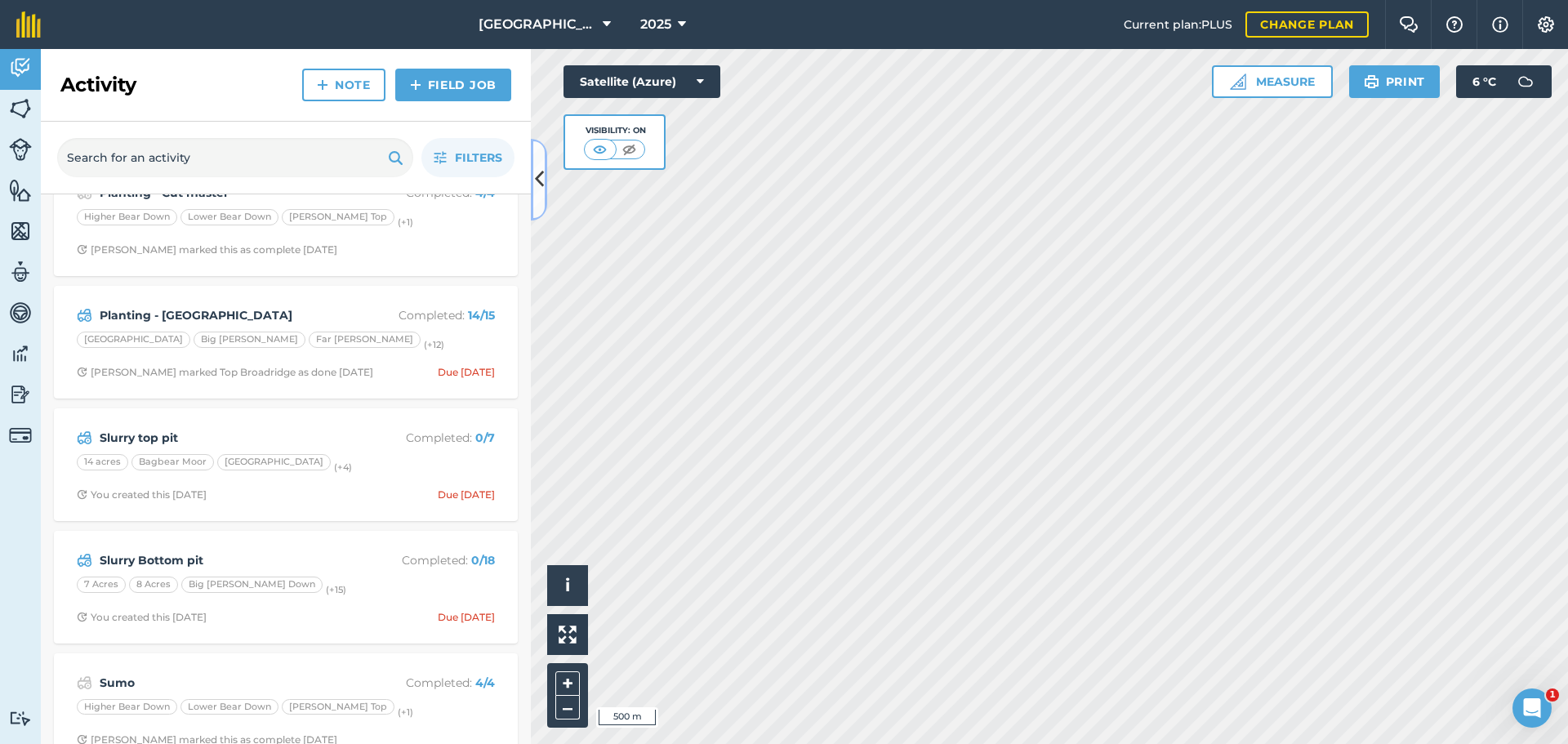
click at [536, 172] on icon at bounding box center [538, 179] width 9 height 29
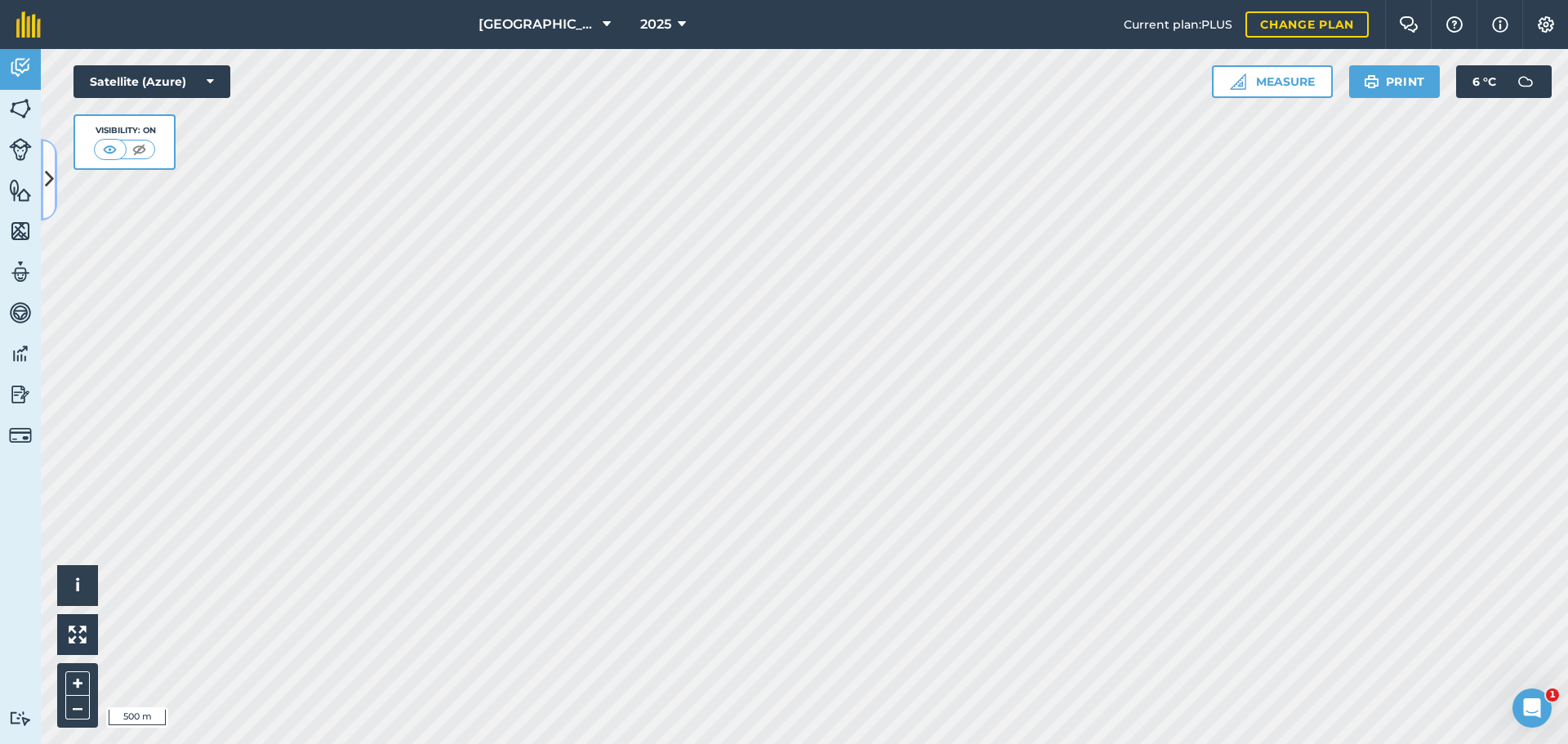
click at [53, 183] on icon at bounding box center [48, 179] width 9 height 29
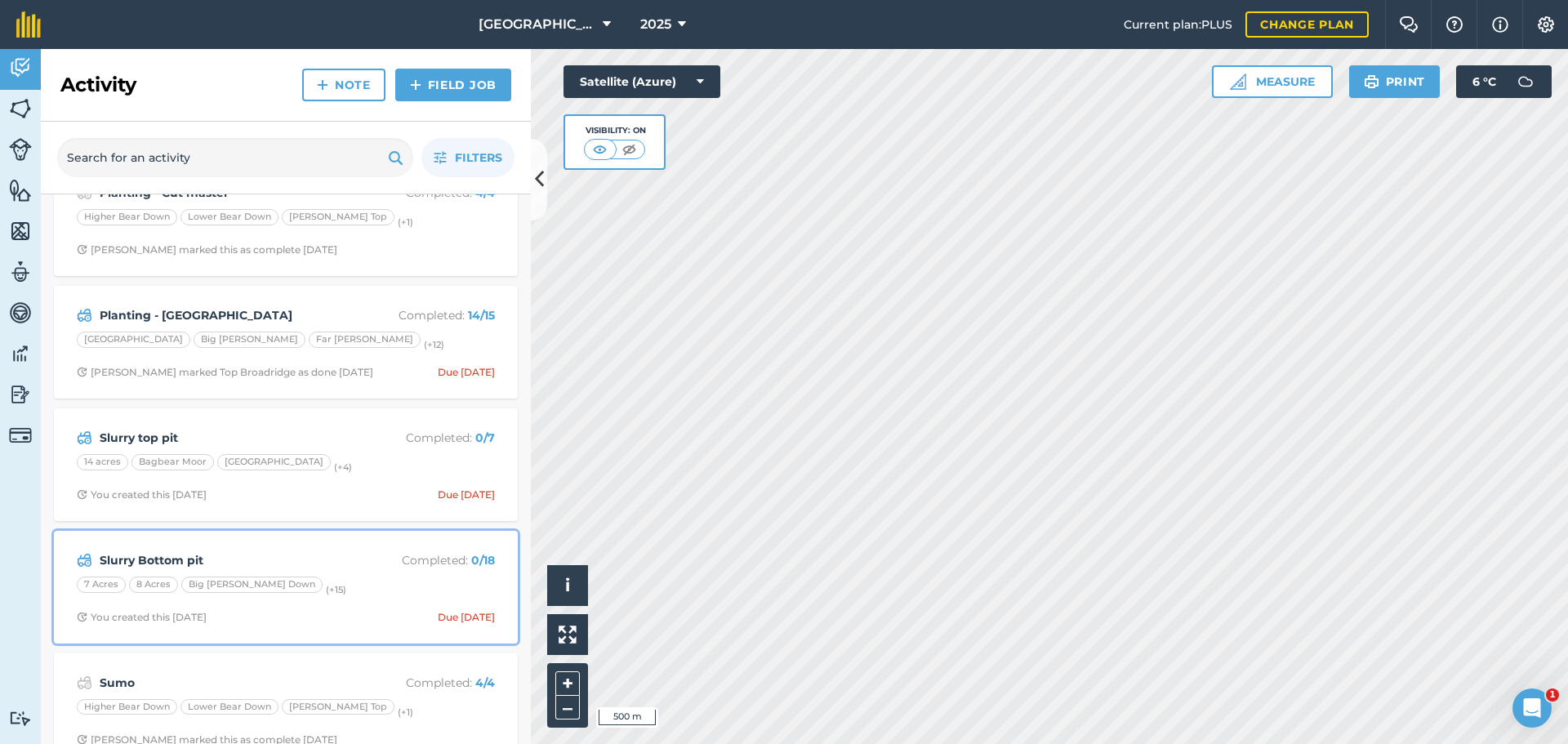
click at [338, 591] on div "7 Acres 8 Acres Big [PERSON_NAME] Down (+ 15 )" at bounding box center [286, 586] width 418 height 21
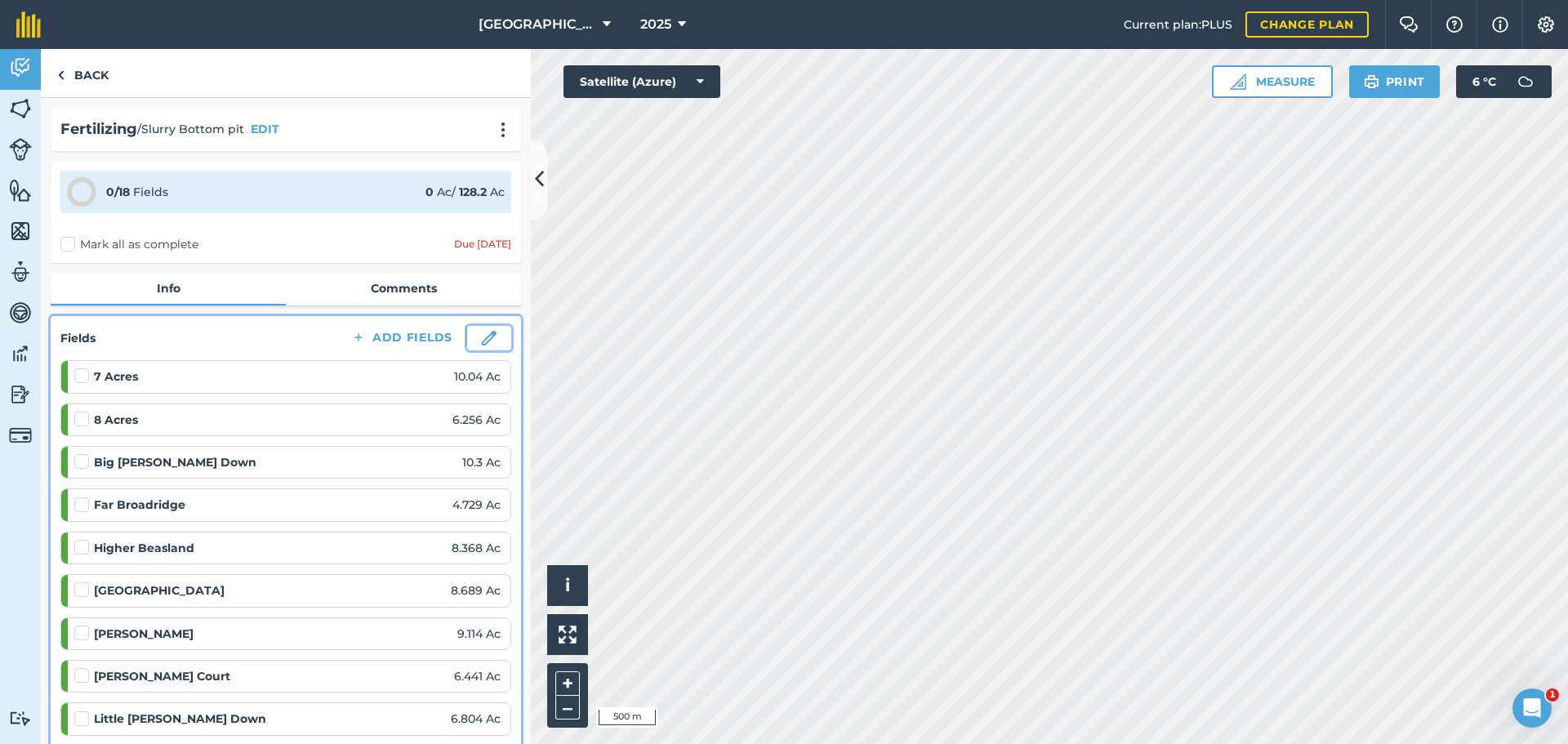
click at [482, 336] on img at bounding box center [489, 338] width 15 height 15
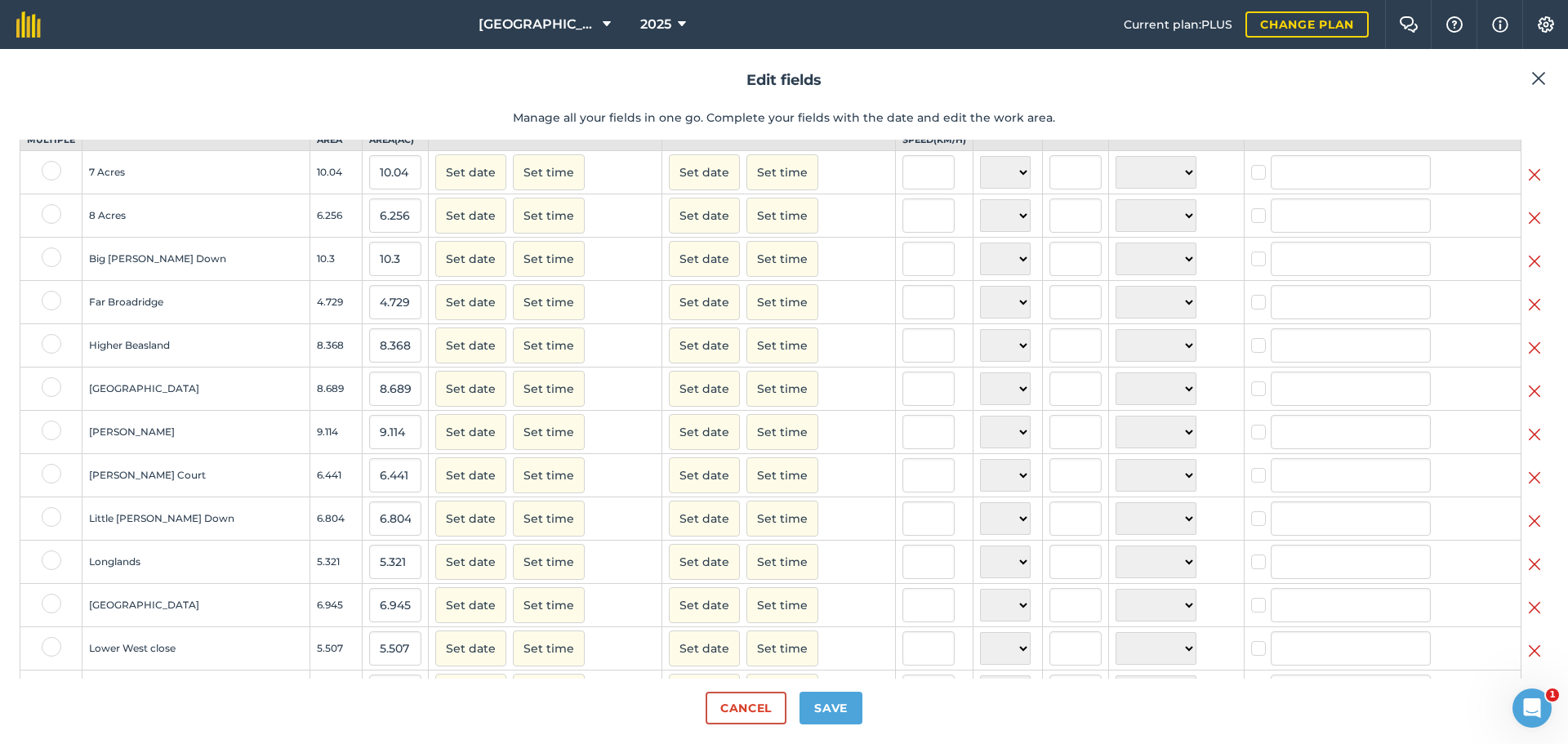
scroll to position [82, 0]
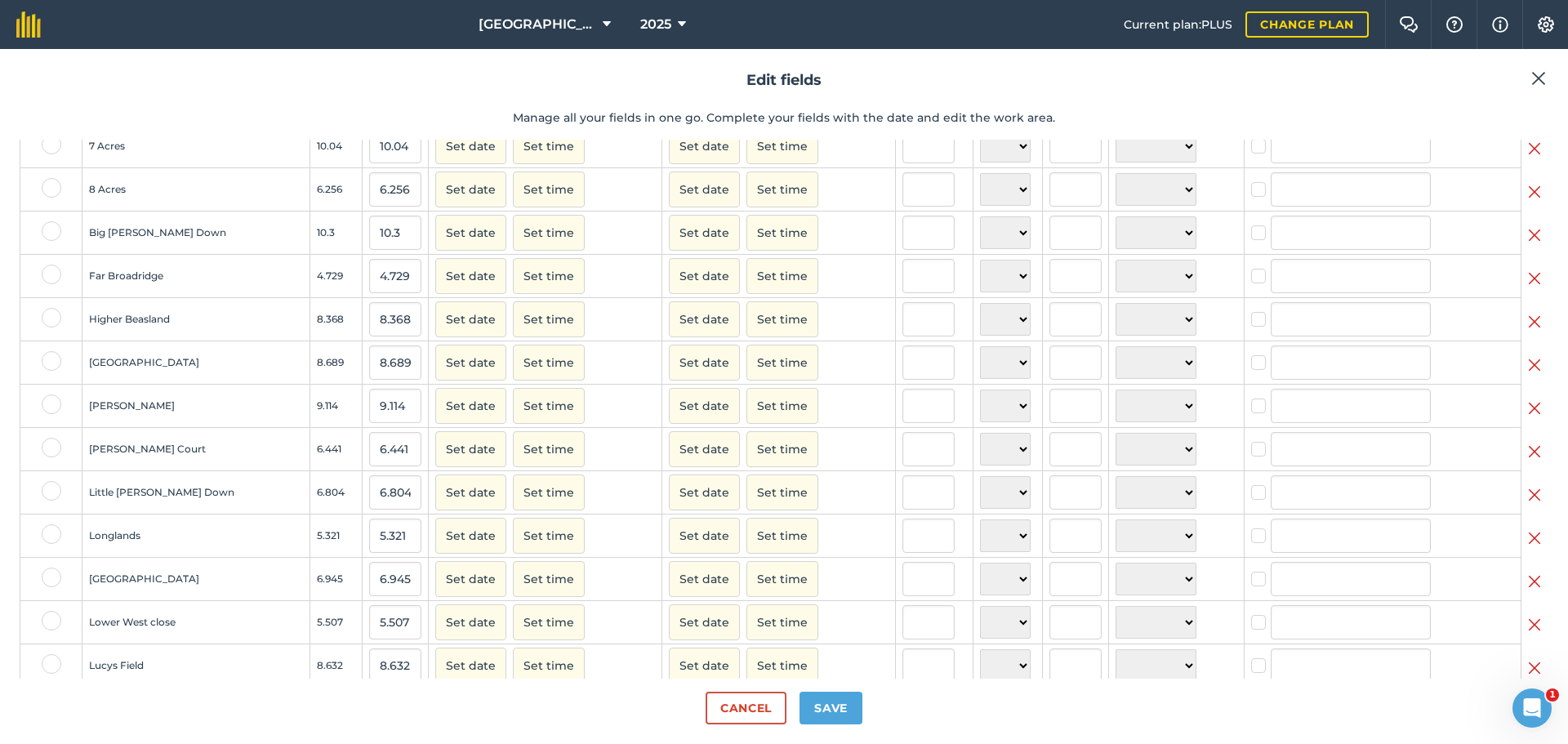
click at [1527, 461] on img at bounding box center [1533, 452] width 13 height 20
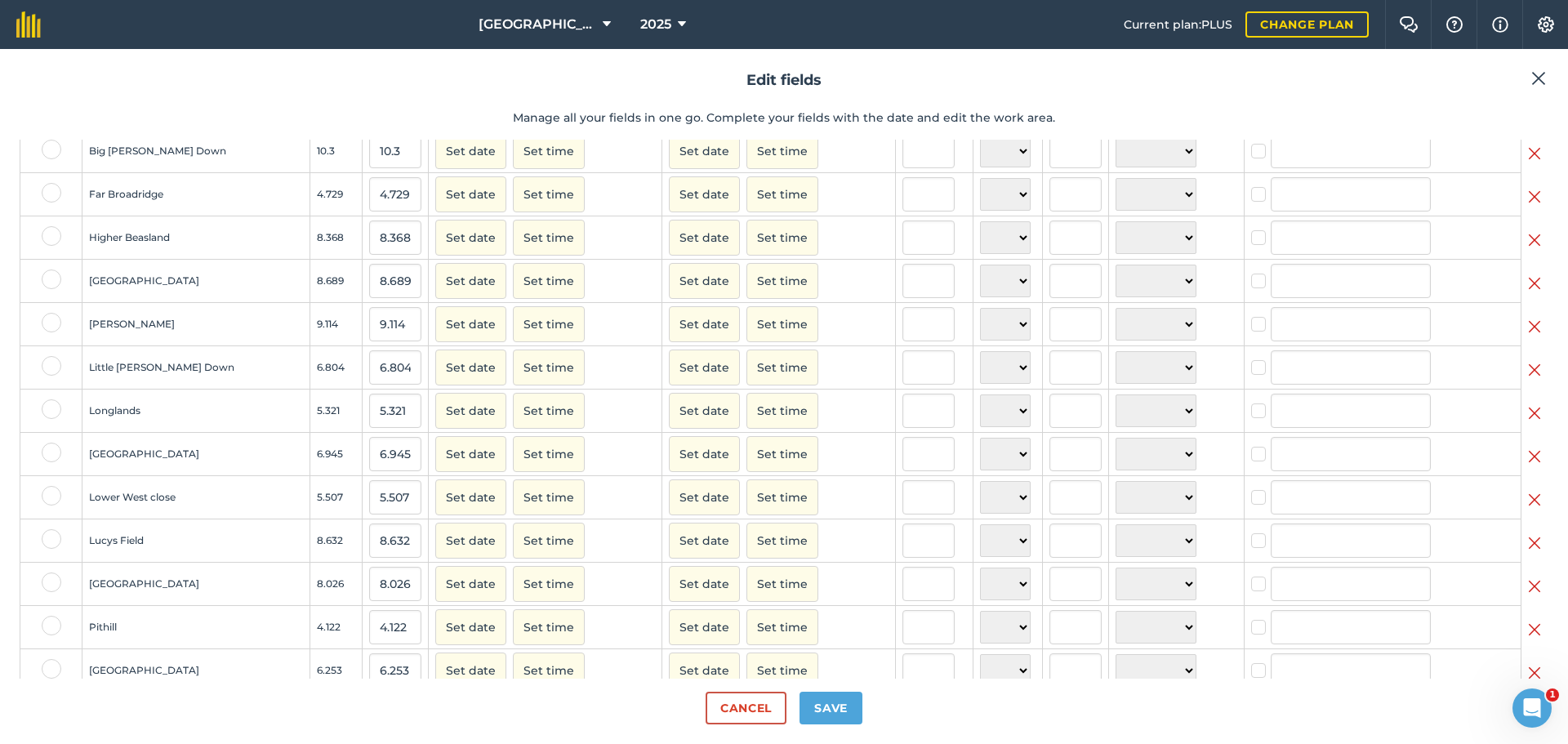
scroll to position [245, 0]
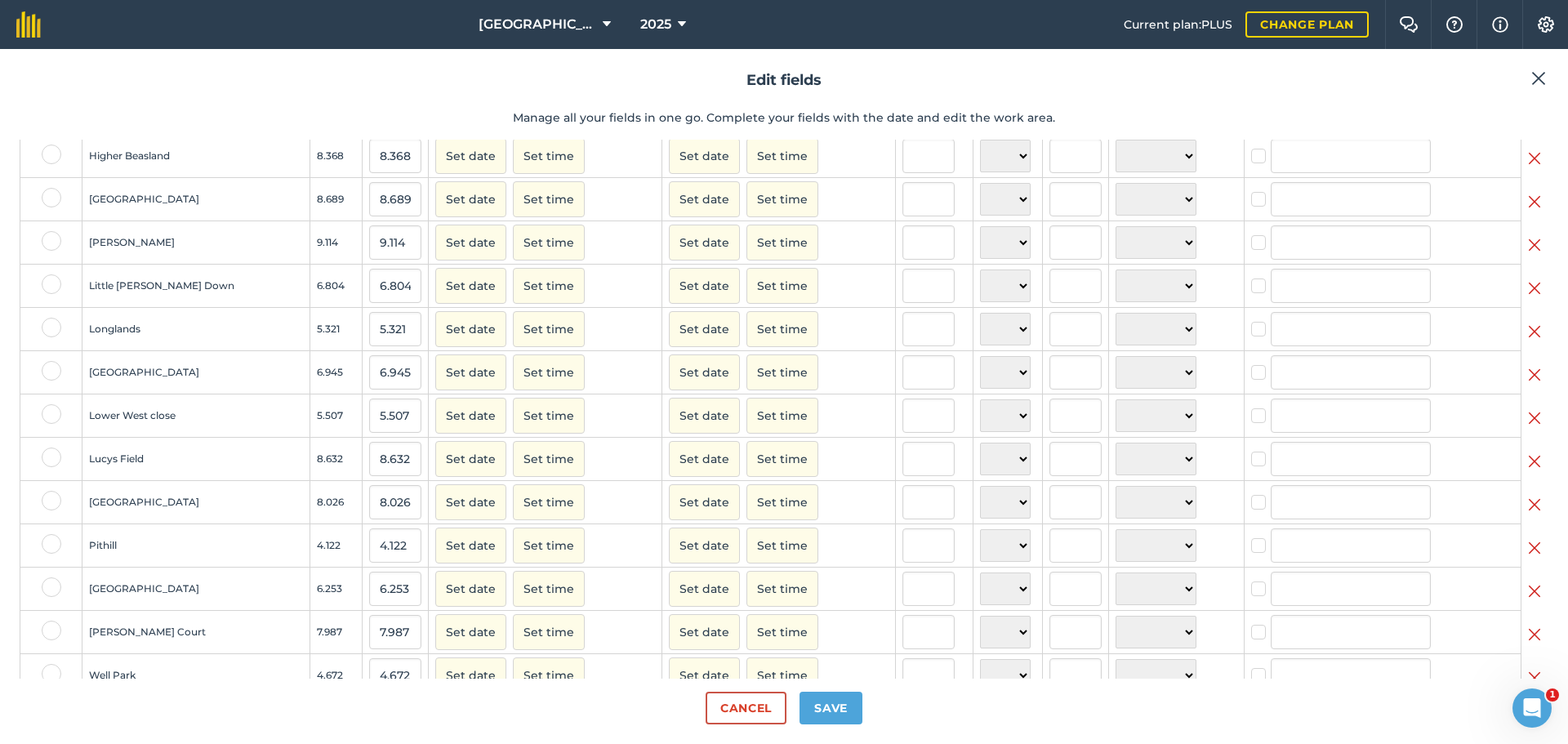
click at [1527, 557] on img at bounding box center [1533, 548] width 13 height 20
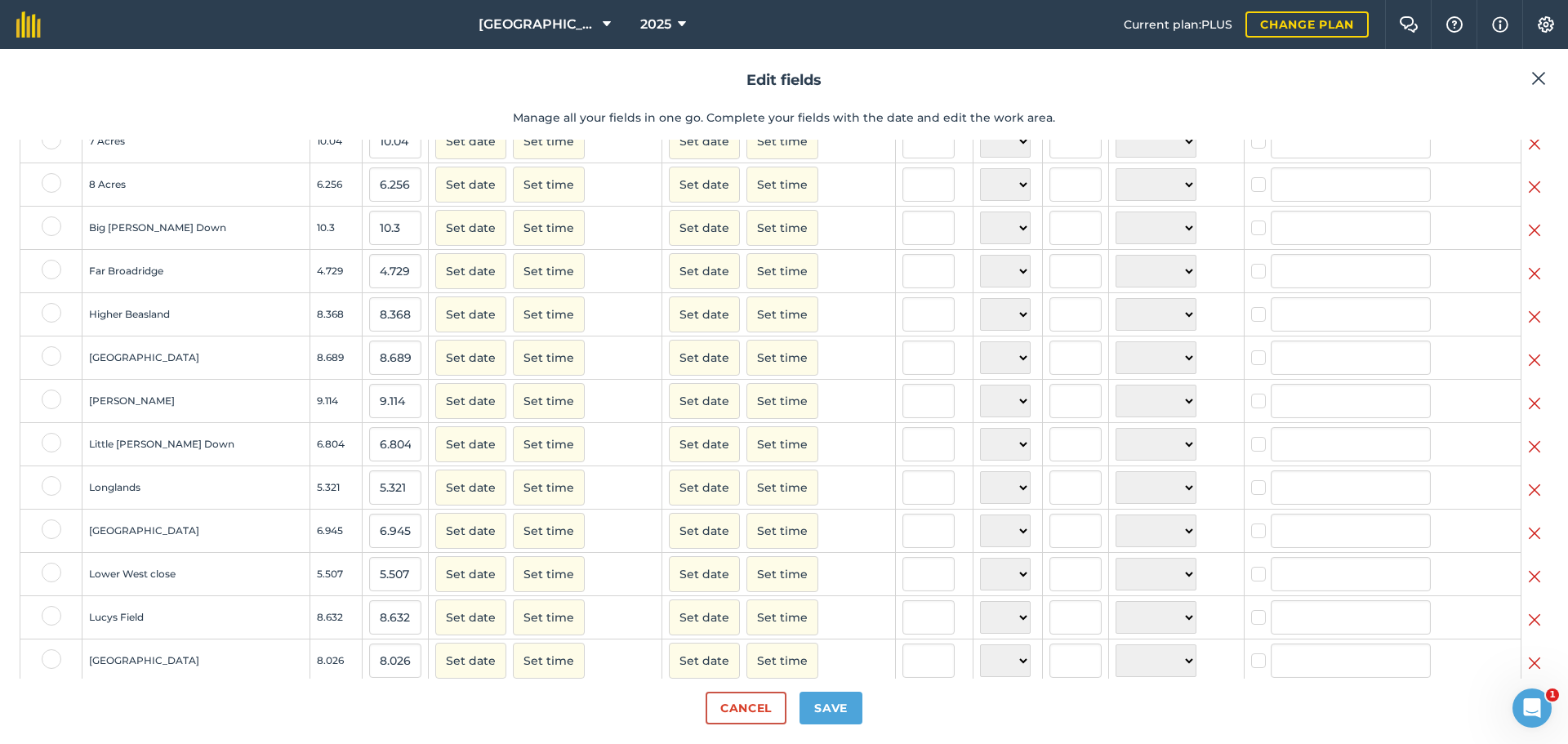
scroll to position [82, 0]
click at [834, 705] on button "Save" at bounding box center [831, 707] width 63 height 33
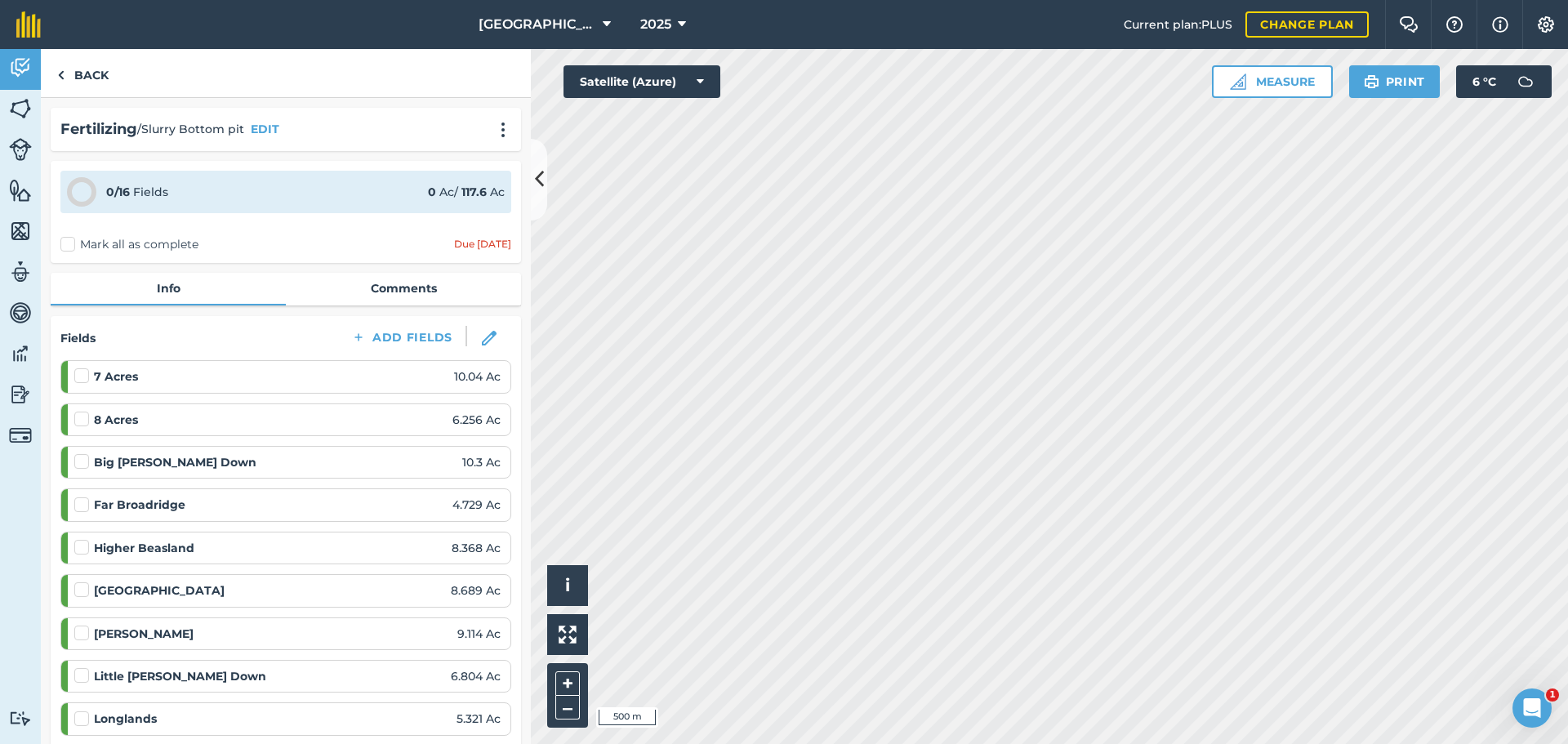
click at [66, 242] on label "Mark all as complete" at bounding box center [129, 244] width 138 height 17
click at [66, 242] on input "Mark all as complete" at bounding box center [65, 241] width 11 height 11
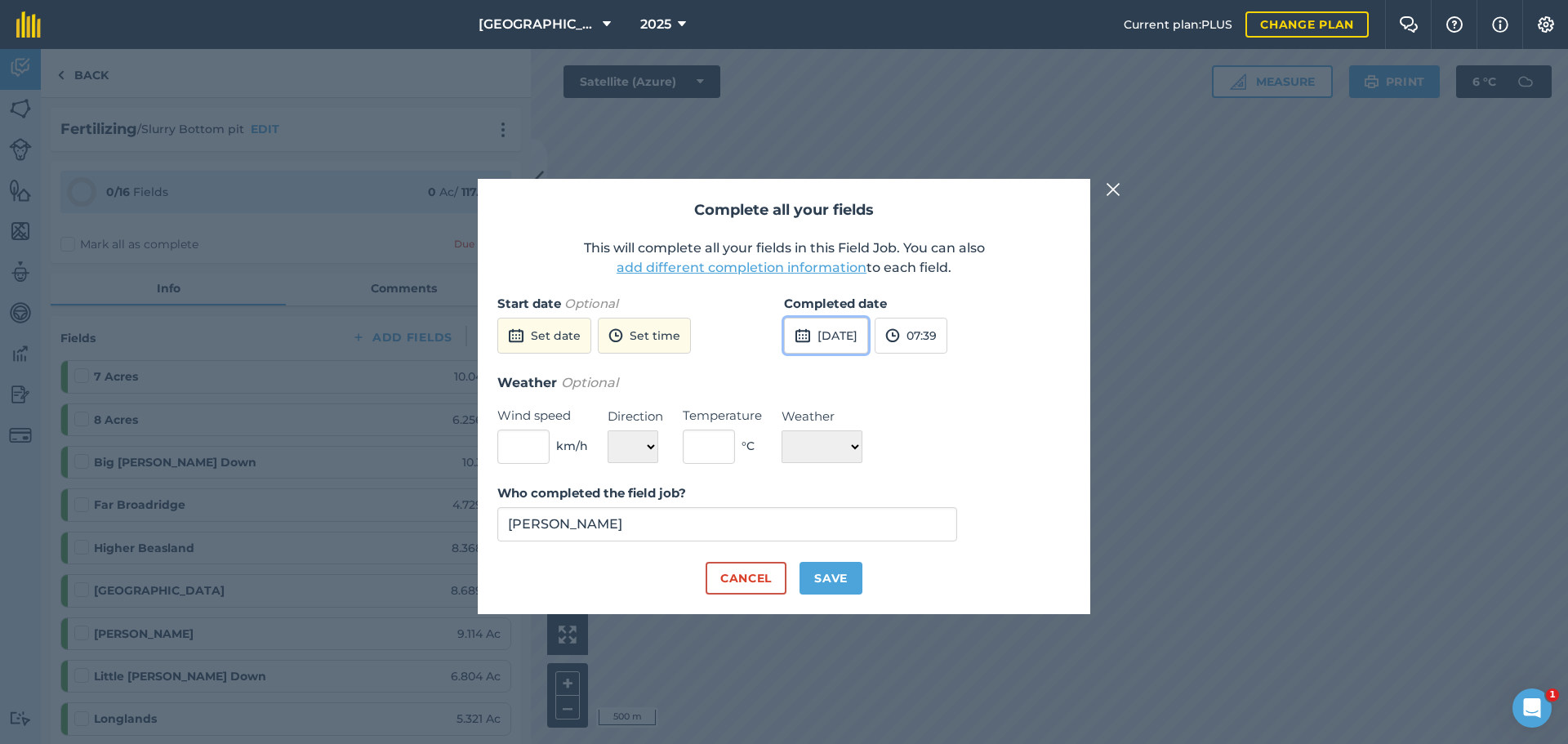
click at [848, 335] on button "[DATE]" at bounding box center [825, 335] width 84 height 36
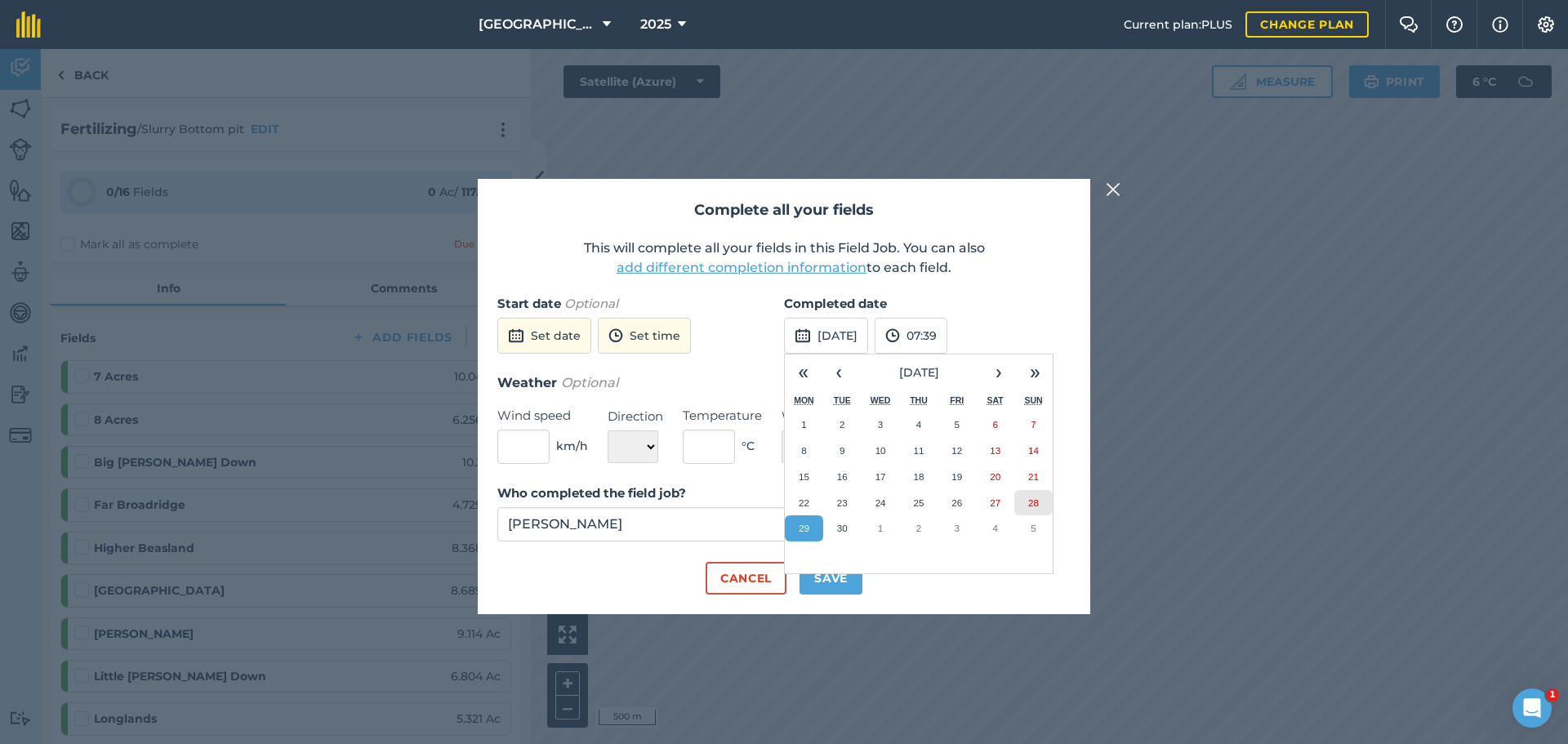
click at [1025, 505] on button "28" at bounding box center [1032, 503] width 39 height 26
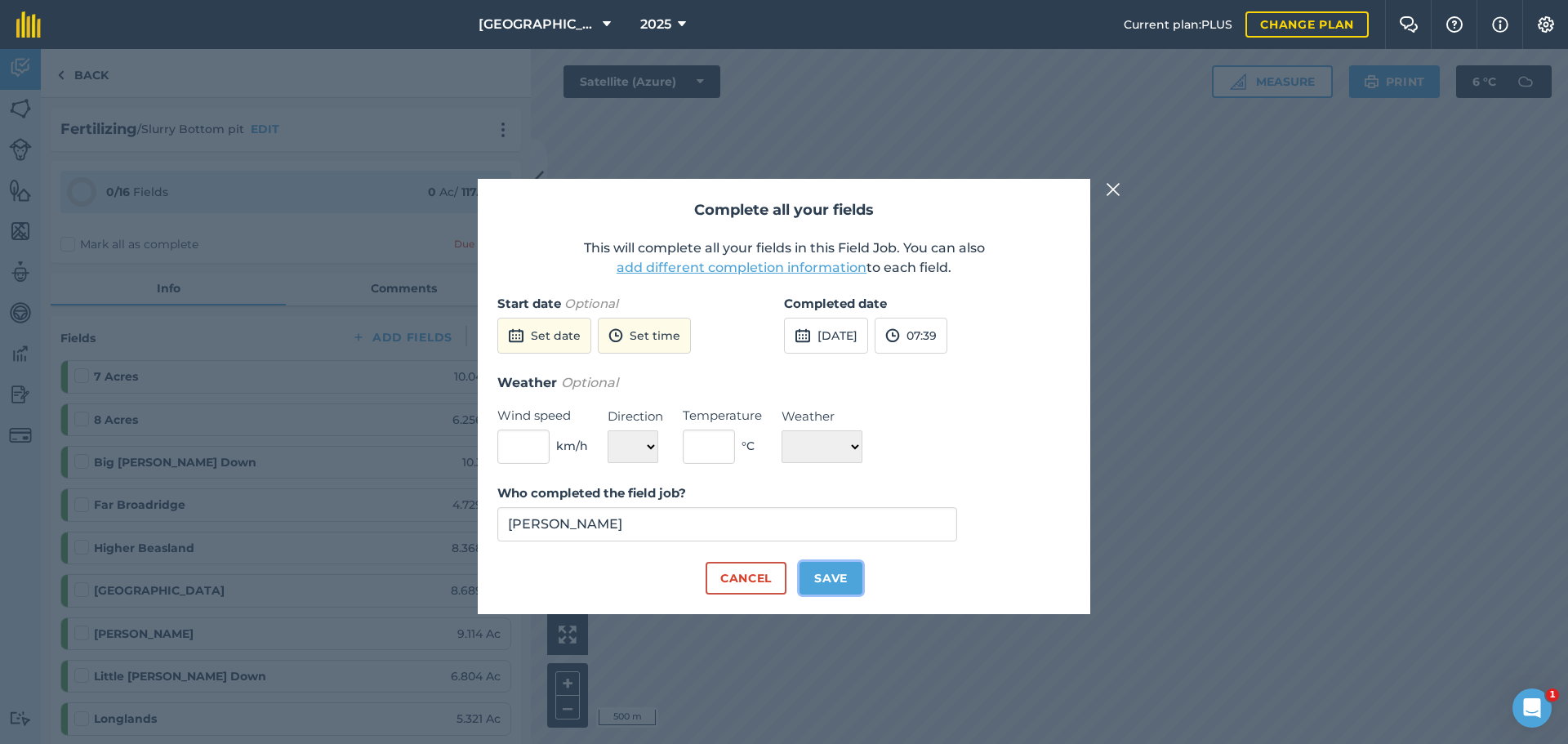
click at [848, 576] on button "Save" at bounding box center [831, 578] width 63 height 33
checkbox input "true"
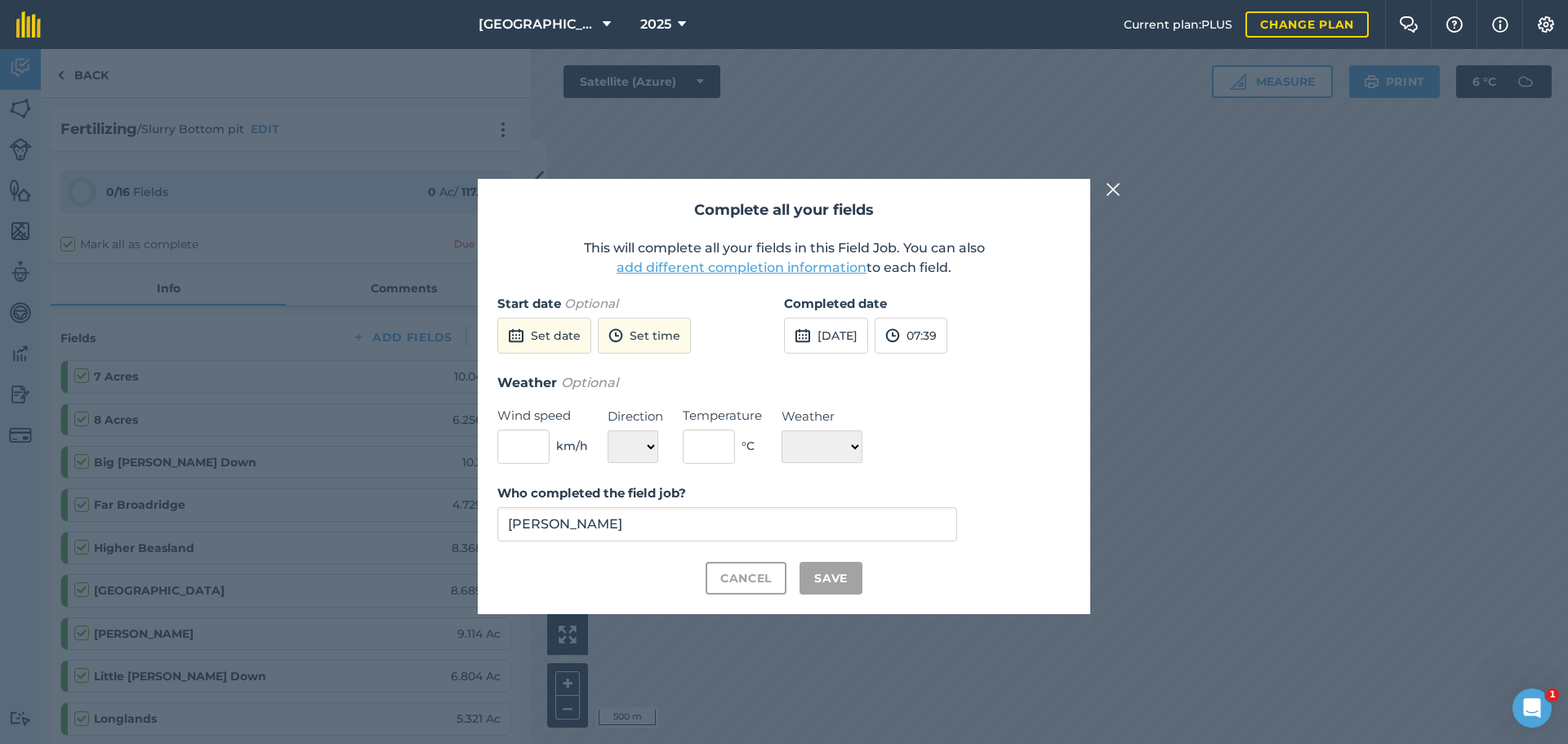
checkbox input "true"
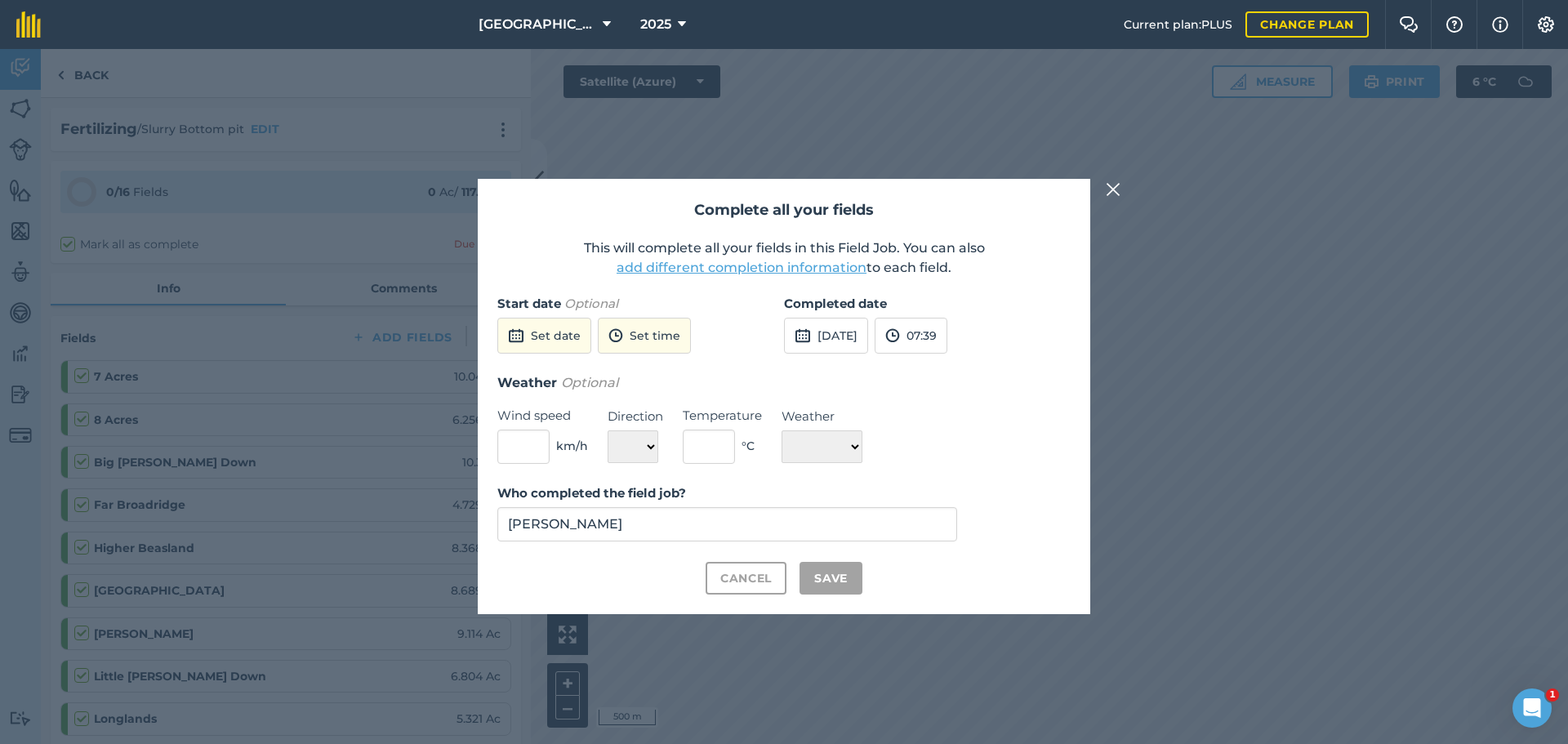
checkbox input "true"
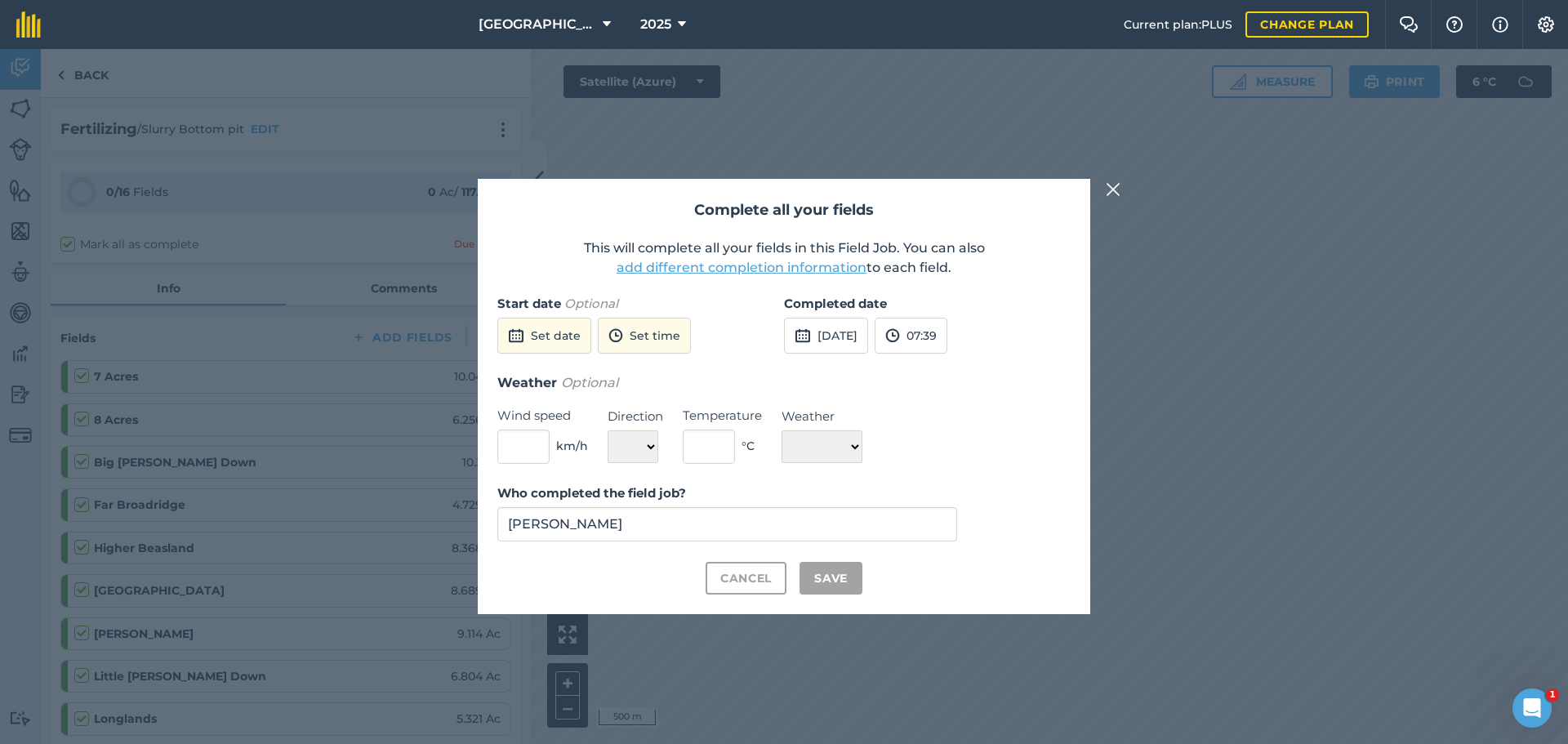
checkbox input "true"
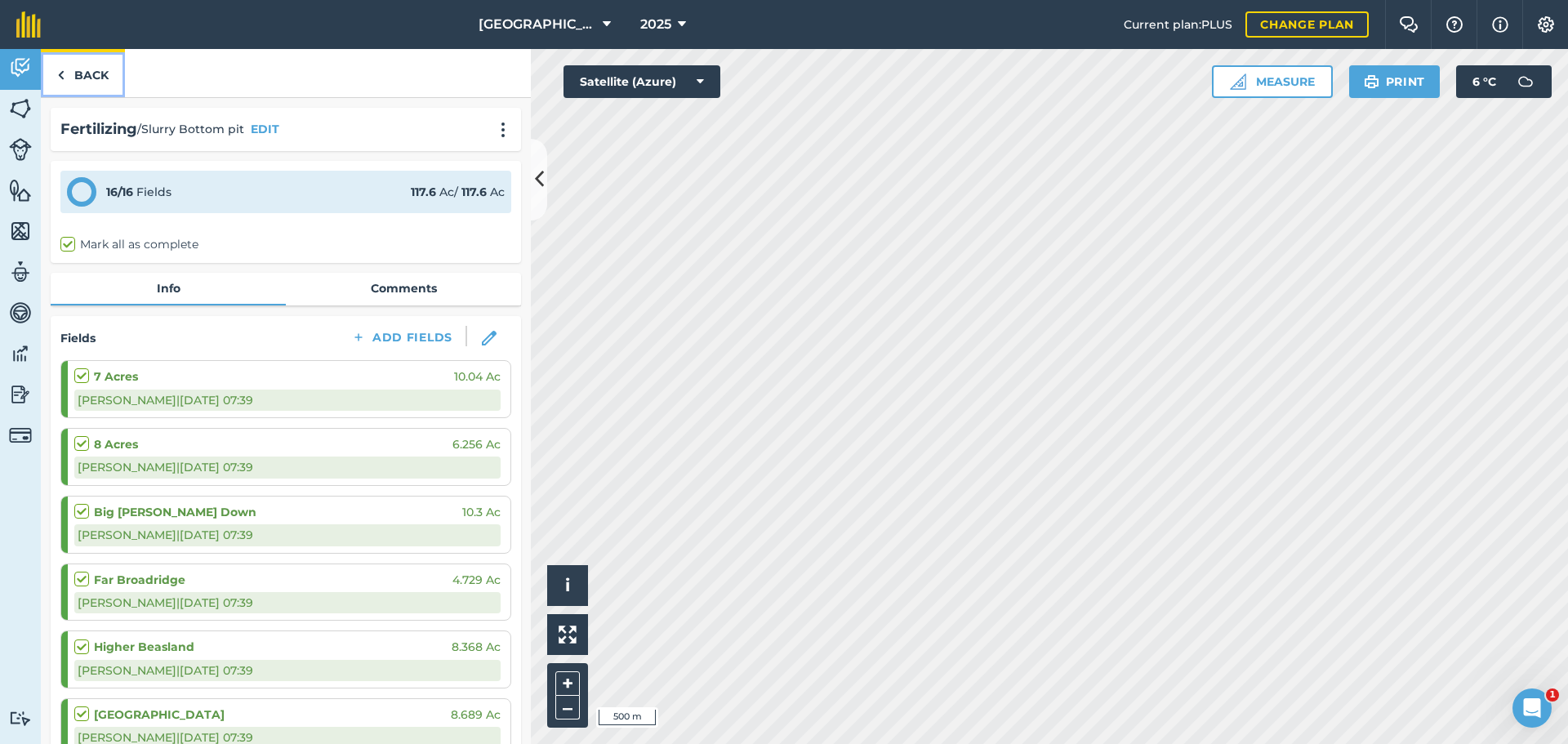
click at [77, 70] on link "Back" at bounding box center [82, 73] width 84 height 48
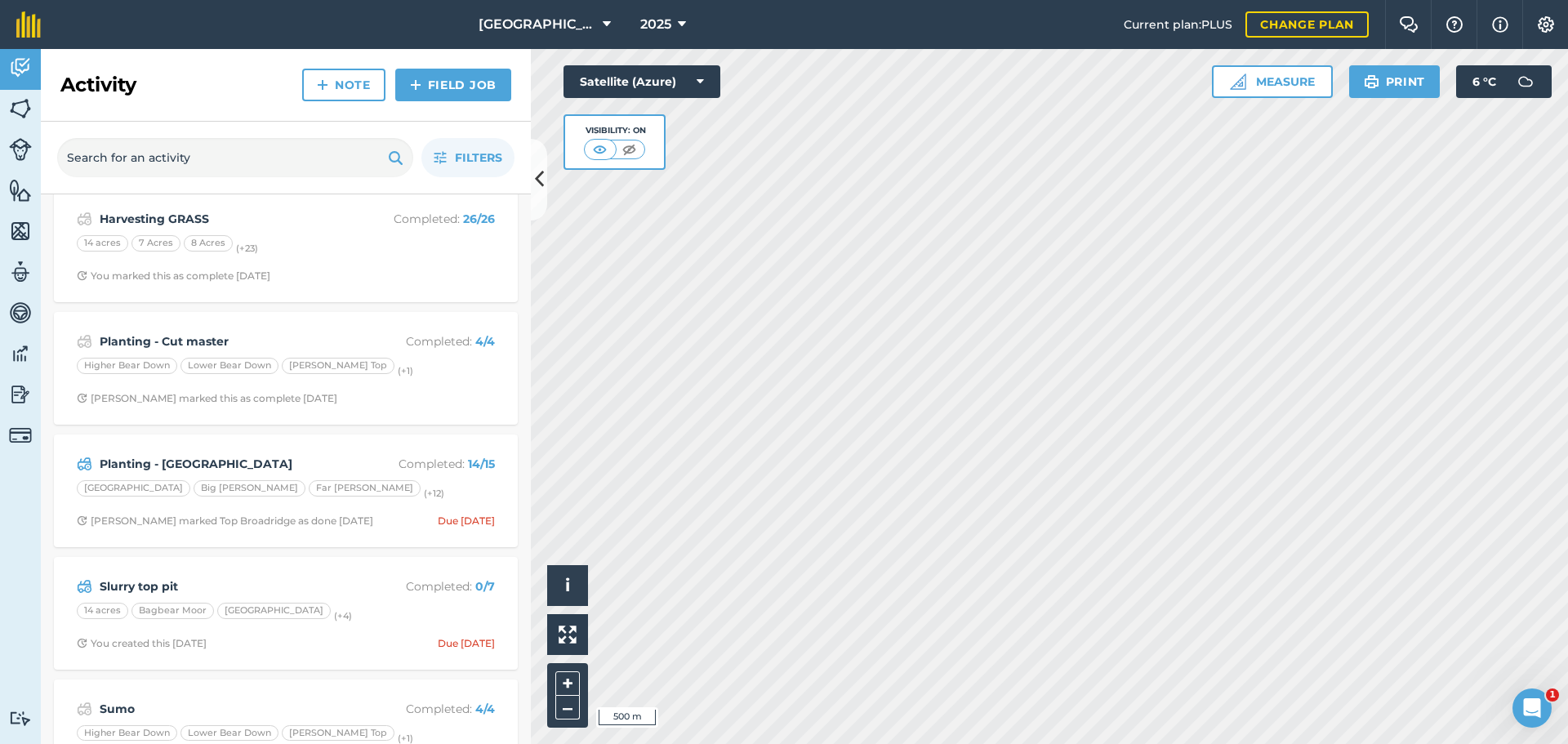
scroll to position [408, 0]
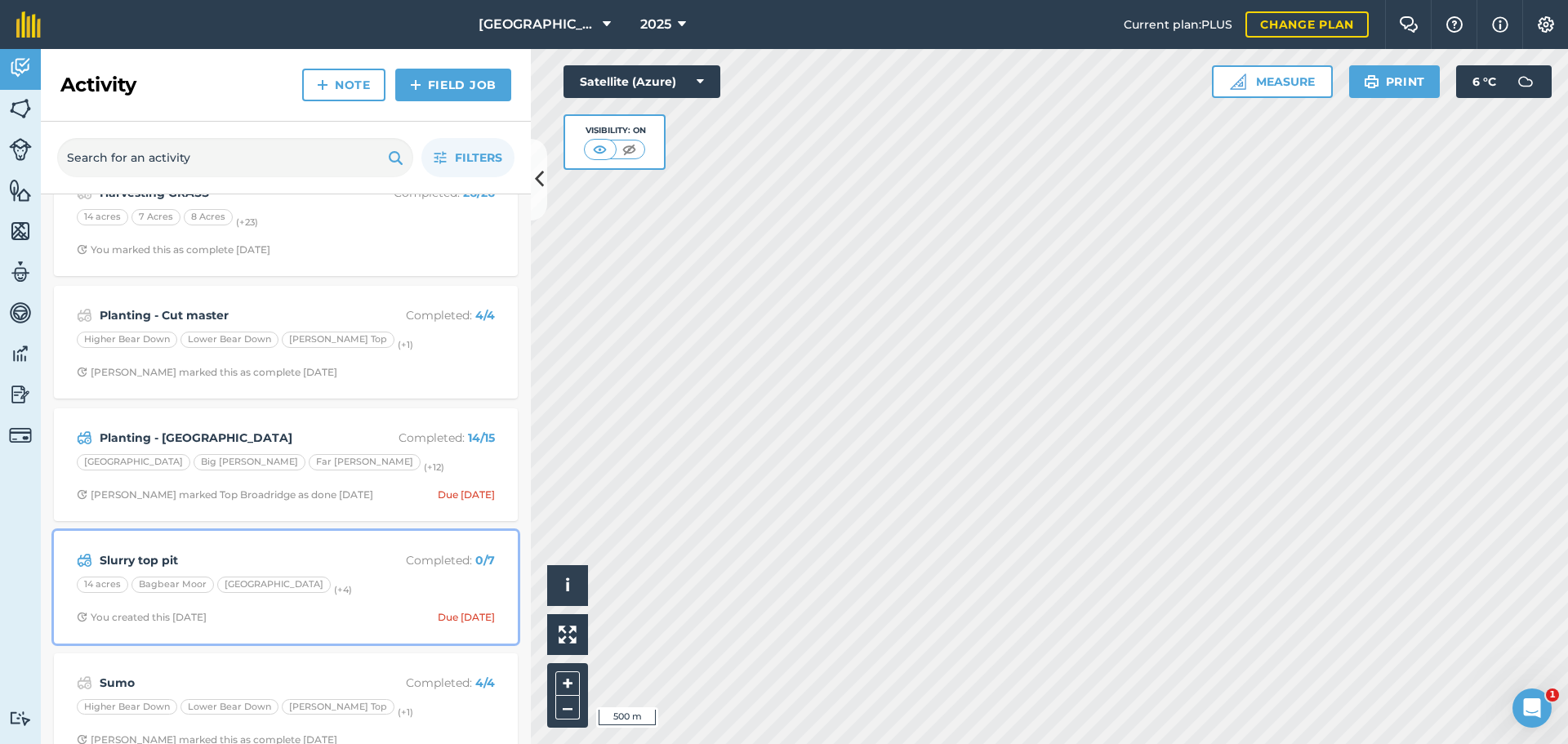
click at [414, 562] on p "Completed : 0 / 7" at bounding box center [429, 560] width 129 height 18
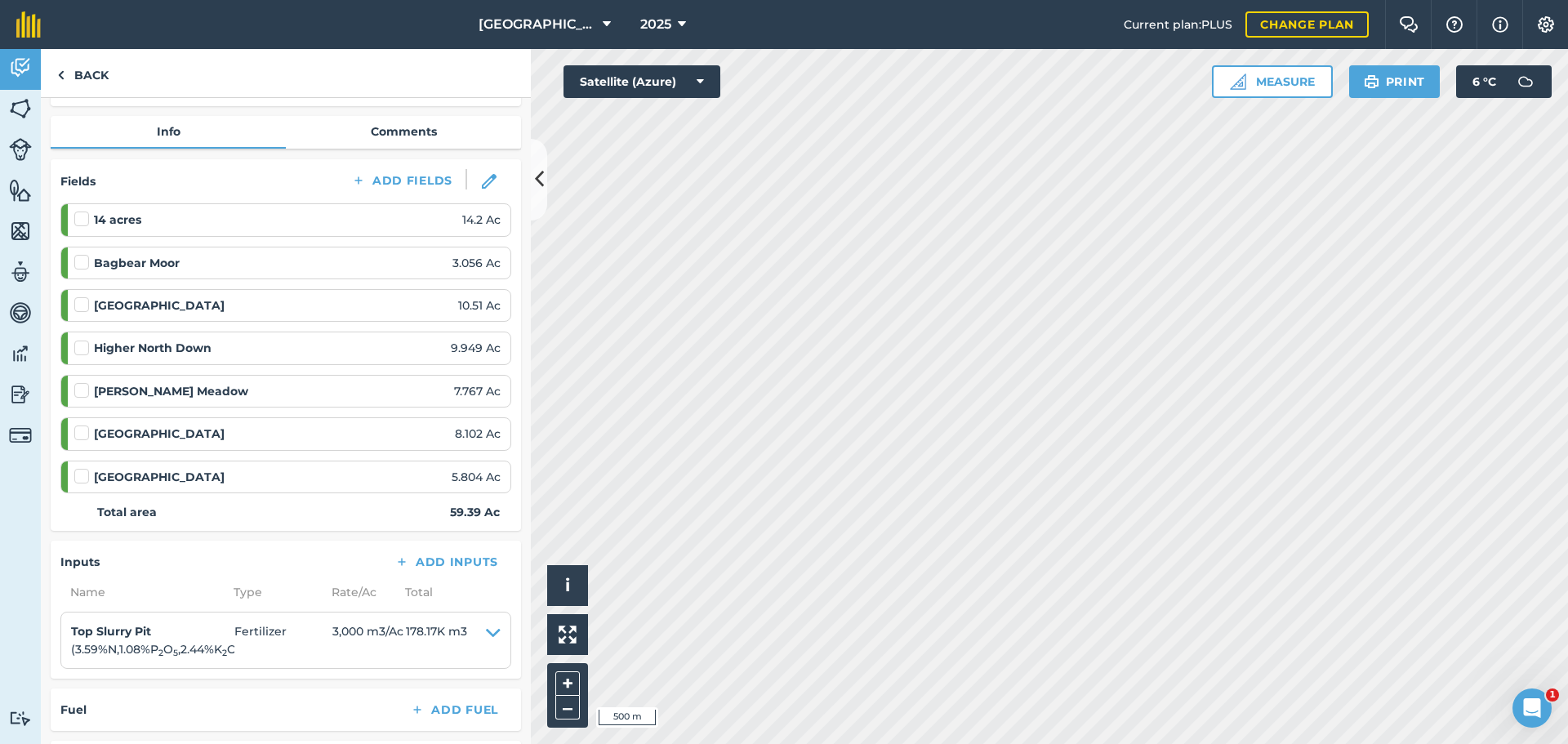
scroll to position [163, 0]
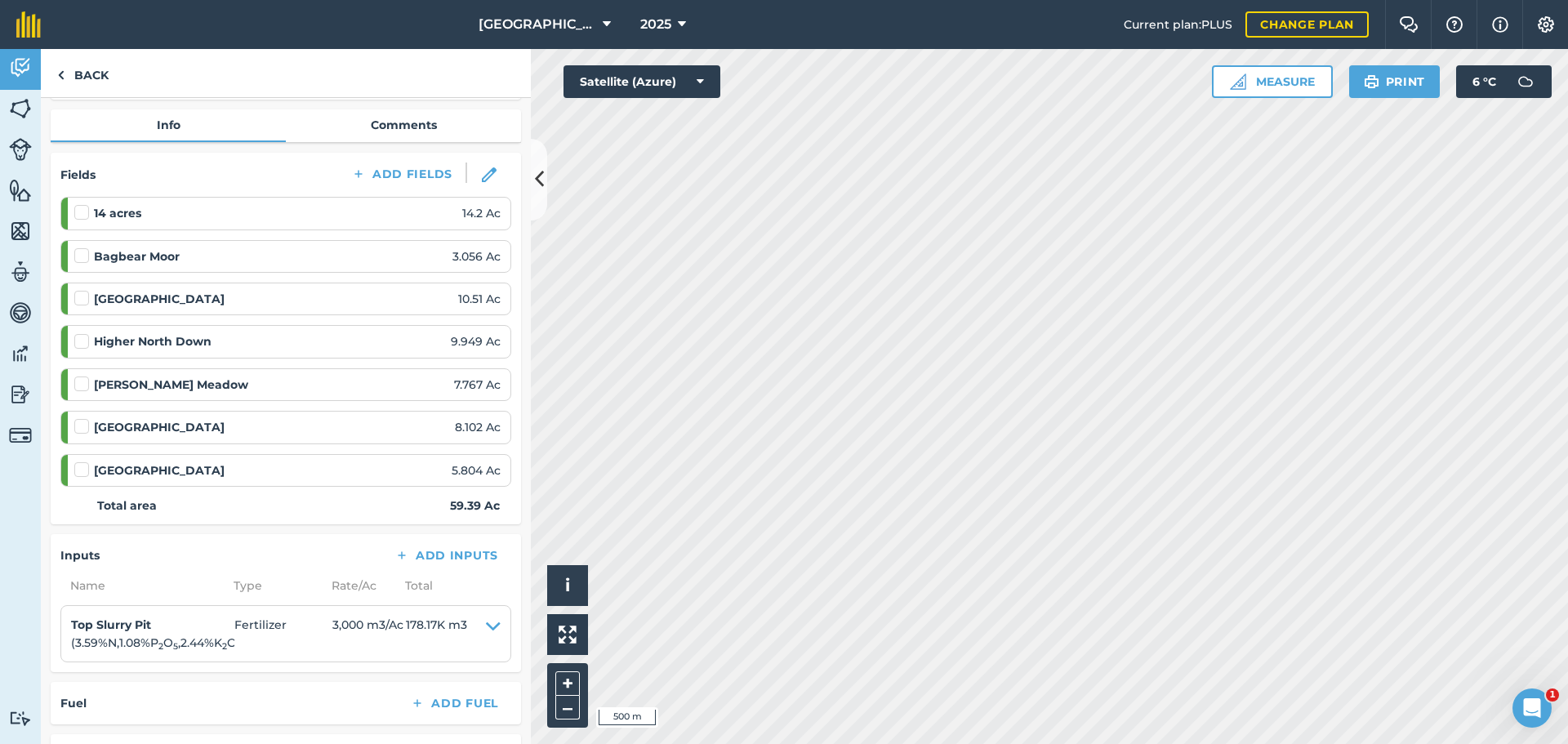
click at [82, 205] on label at bounding box center [84, 205] width 20 height 0
click at [82, 209] on input "checkbox" at bounding box center [79, 209] width 11 height 11
checkbox input "false"
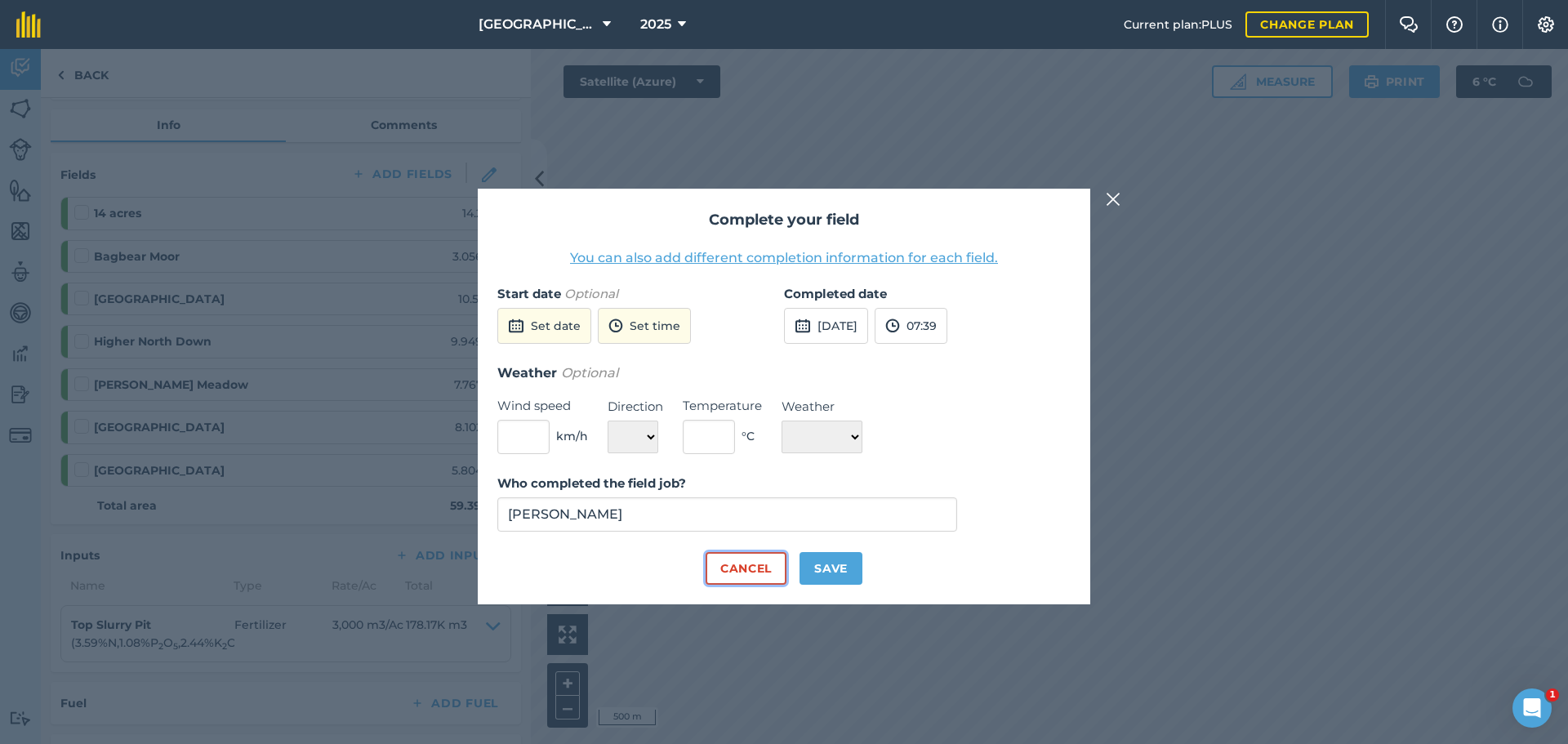
click at [740, 563] on button "Cancel" at bounding box center [746, 568] width 81 height 33
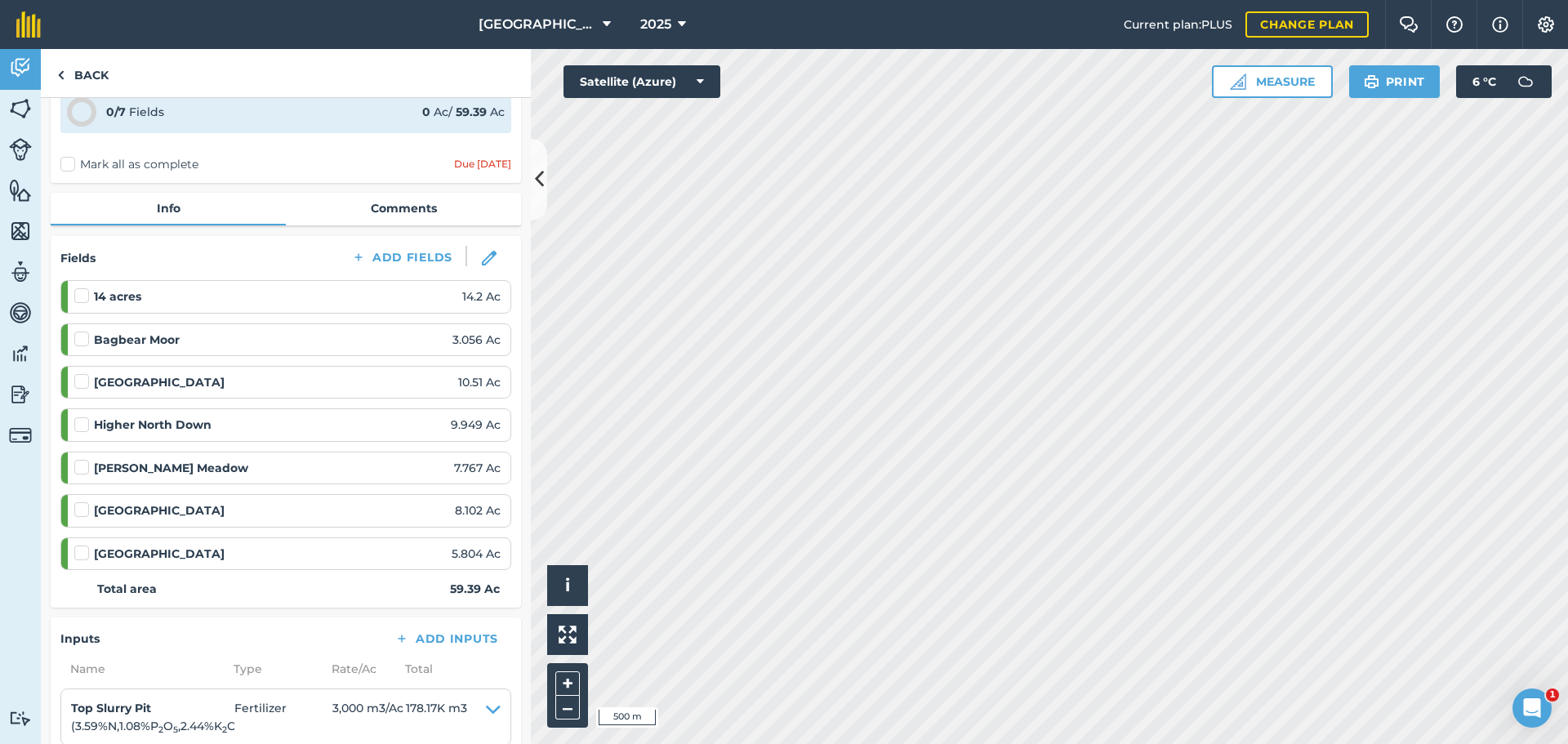
scroll to position [0, 0]
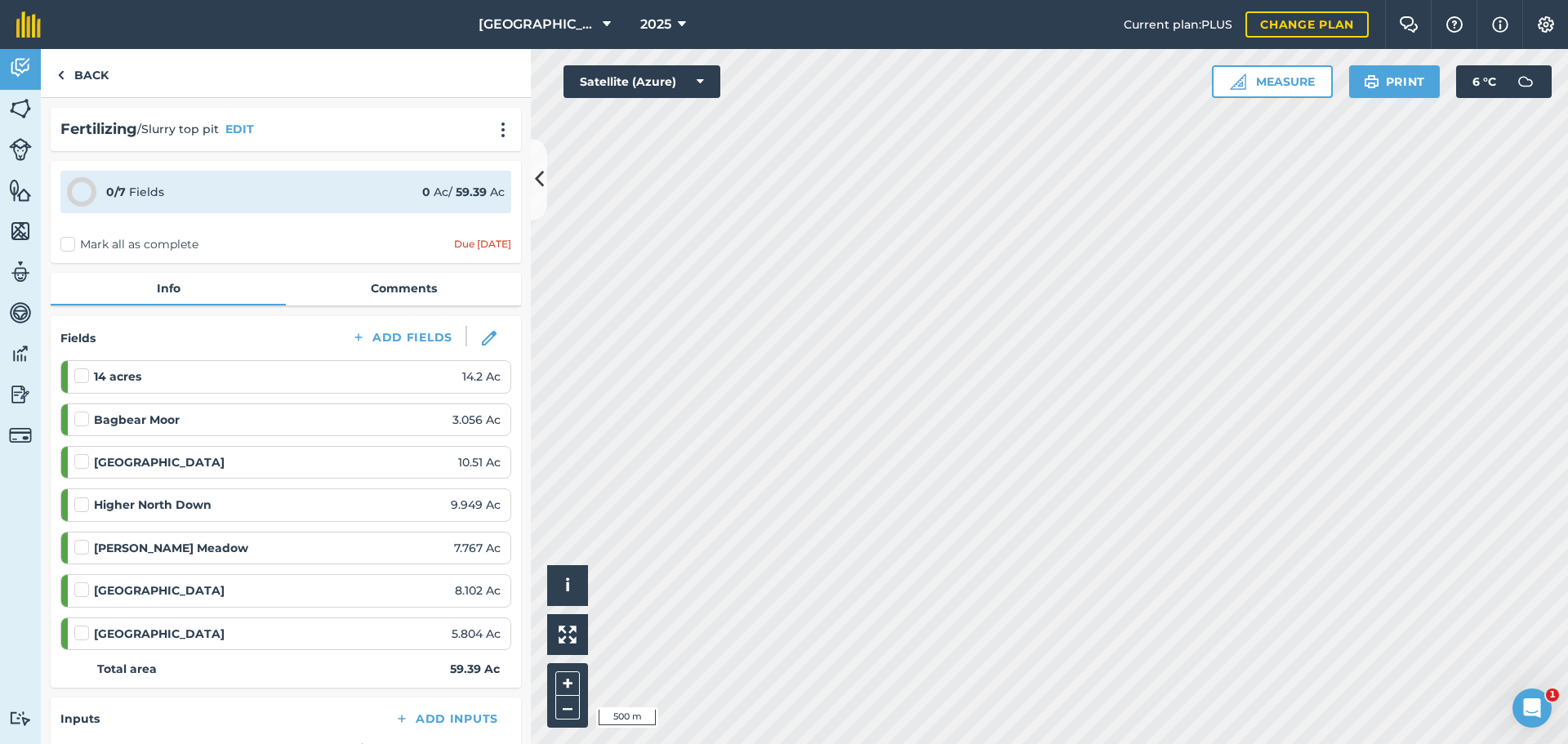
click at [68, 247] on label "Mark all as complete" at bounding box center [129, 244] width 138 height 17
click at [68, 247] on input "Mark all as complete" at bounding box center [65, 241] width 11 height 11
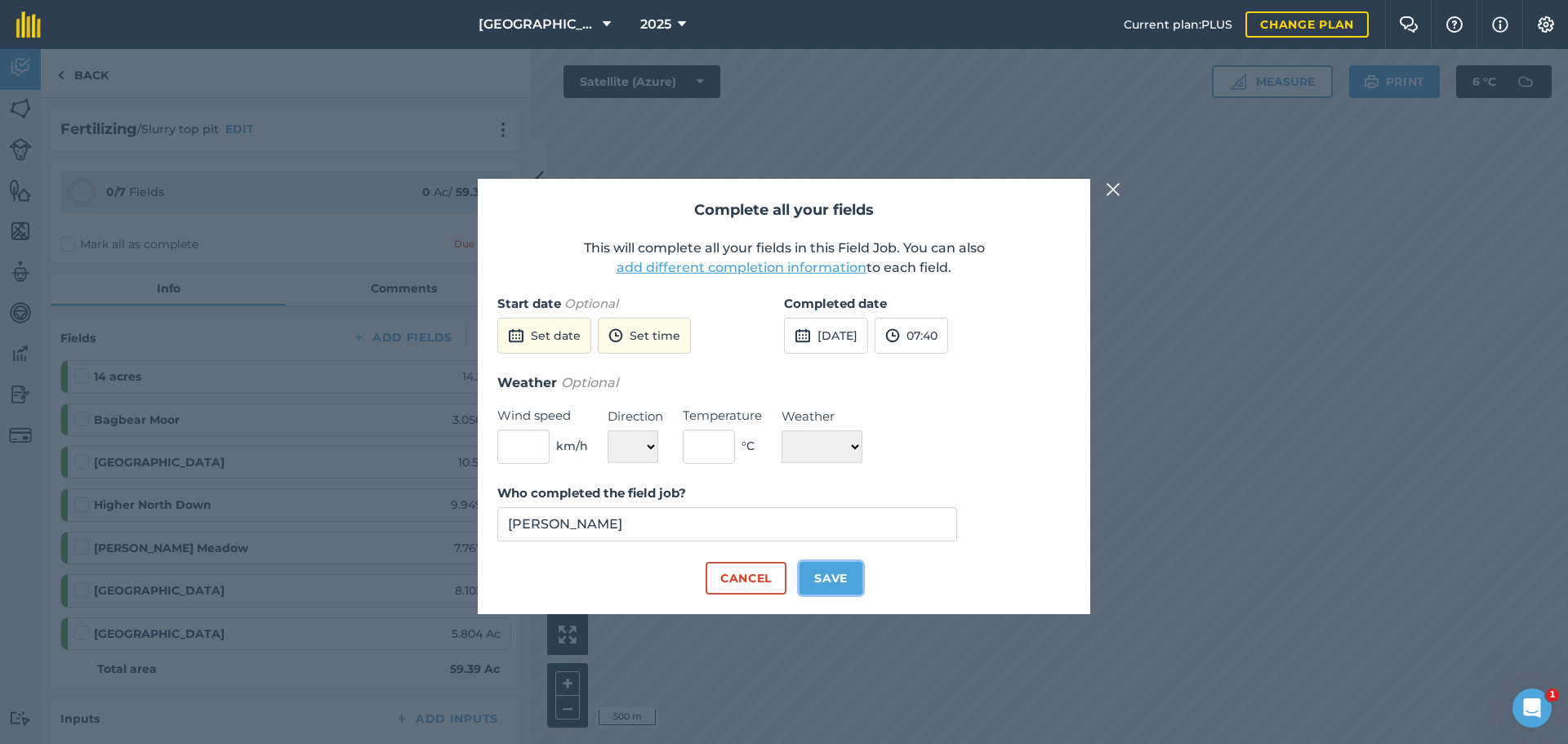
click at [817, 580] on button "Save" at bounding box center [831, 578] width 63 height 33
checkbox input "true"
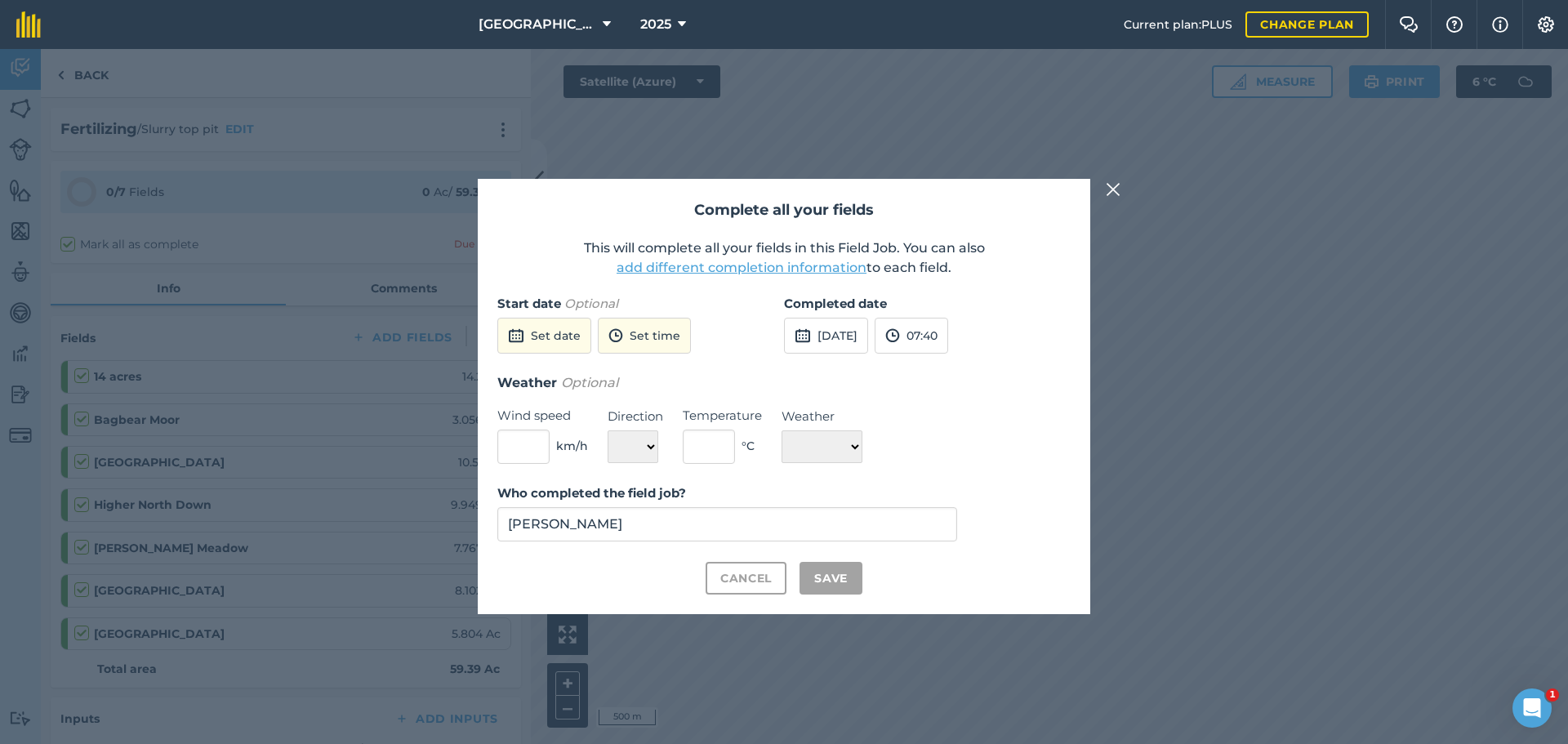
checkbox input "true"
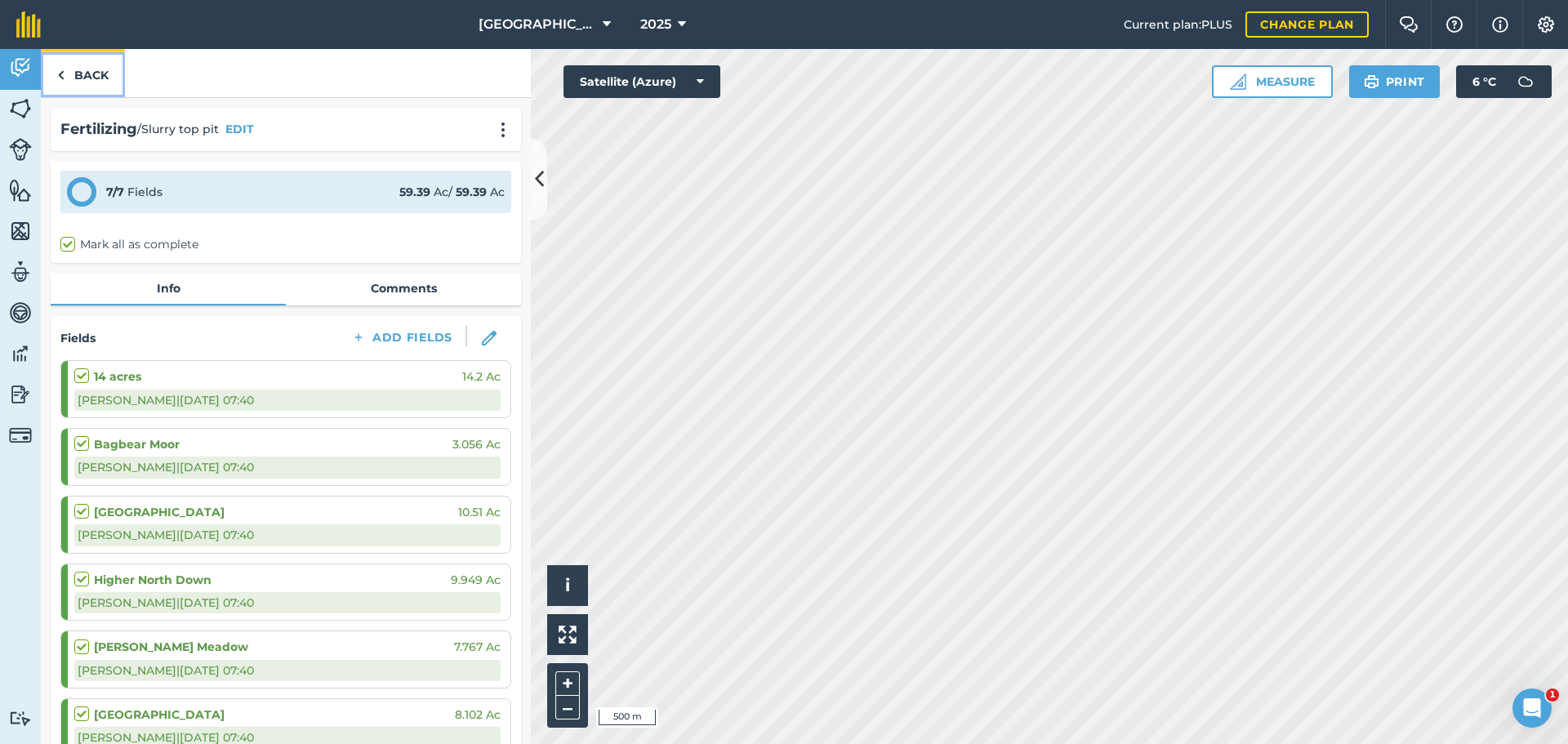
click at [78, 68] on link "Back" at bounding box center [82, 73] width 84 height 48
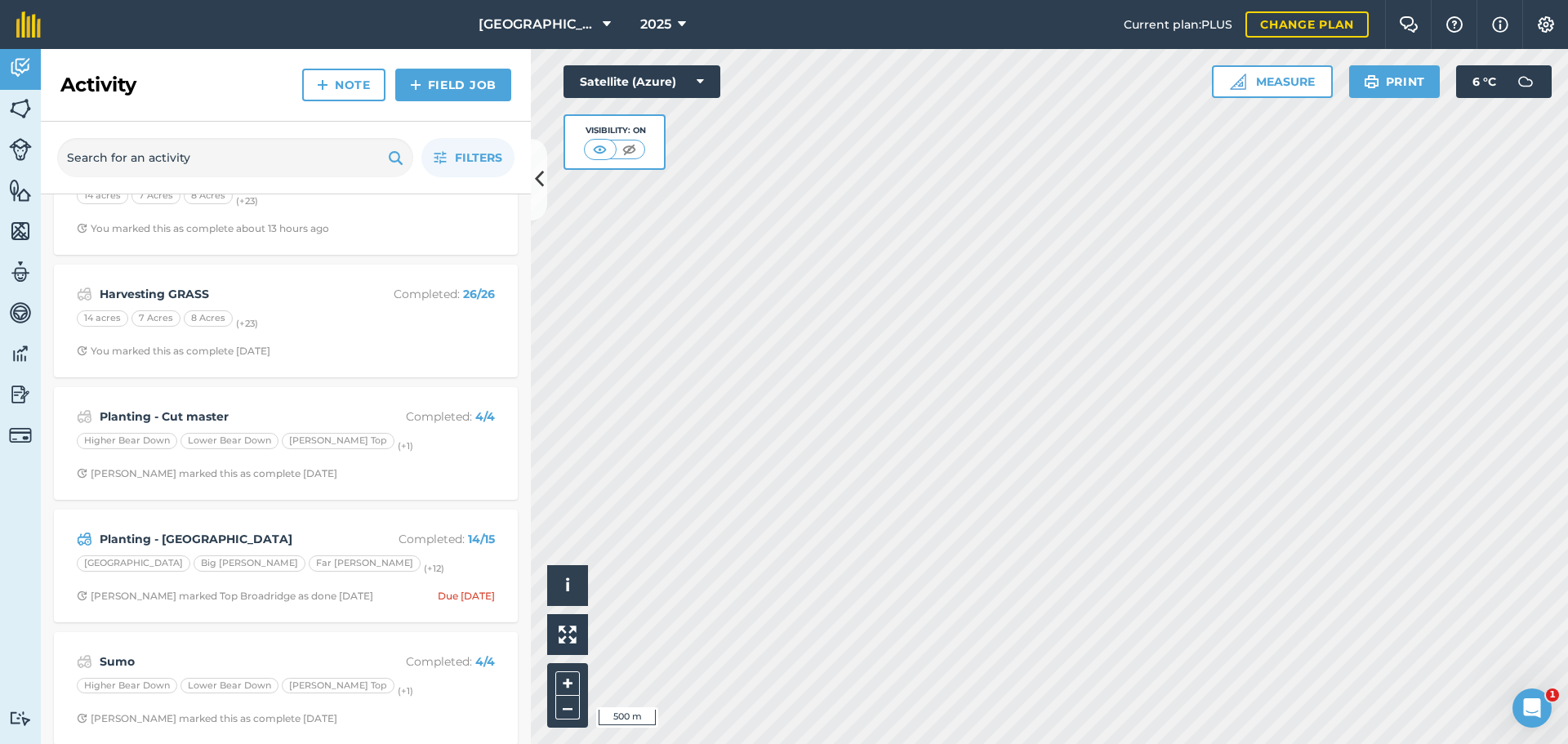
scroll to position [571, 0]
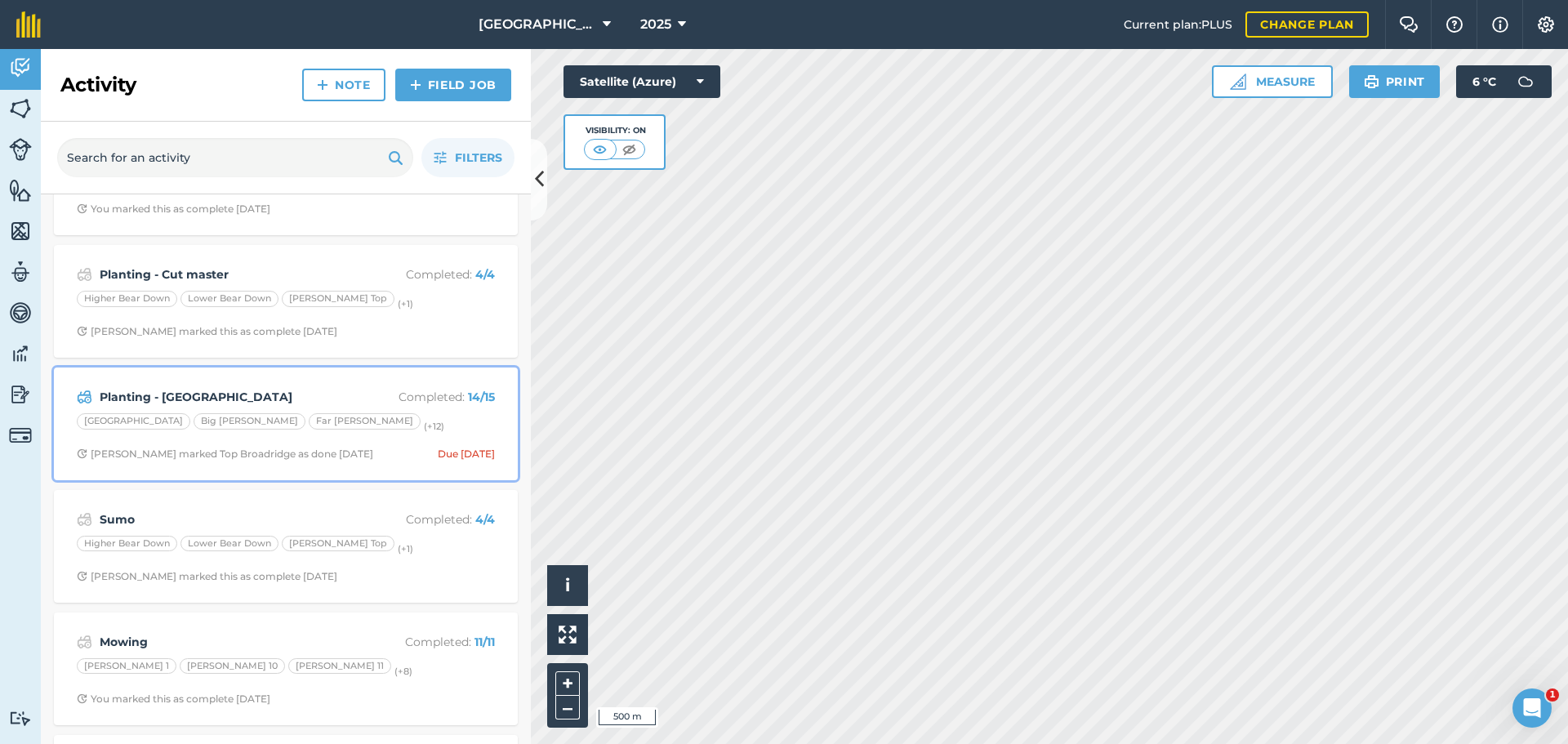
click at [350, 408] on div "Planting - [GEOGRAPHIC_DATA] Completed : 14 / 15 [GEOGRAPHIC_DATA] Big [PERSON_…" at bounding box center [286, 424] width 445 height 93
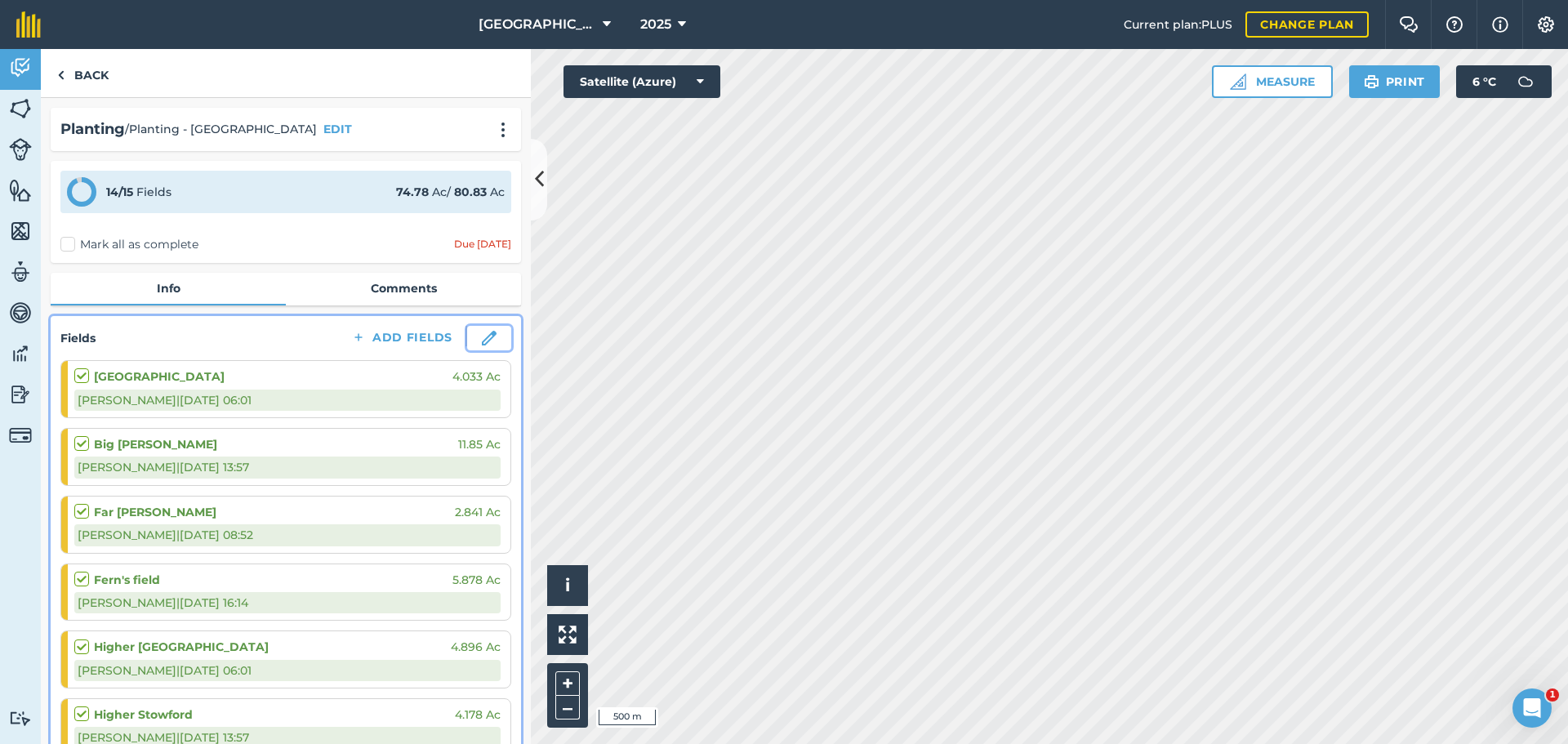
click at [482, 333] on img at bounding box center [489, 338] width 15 height 15
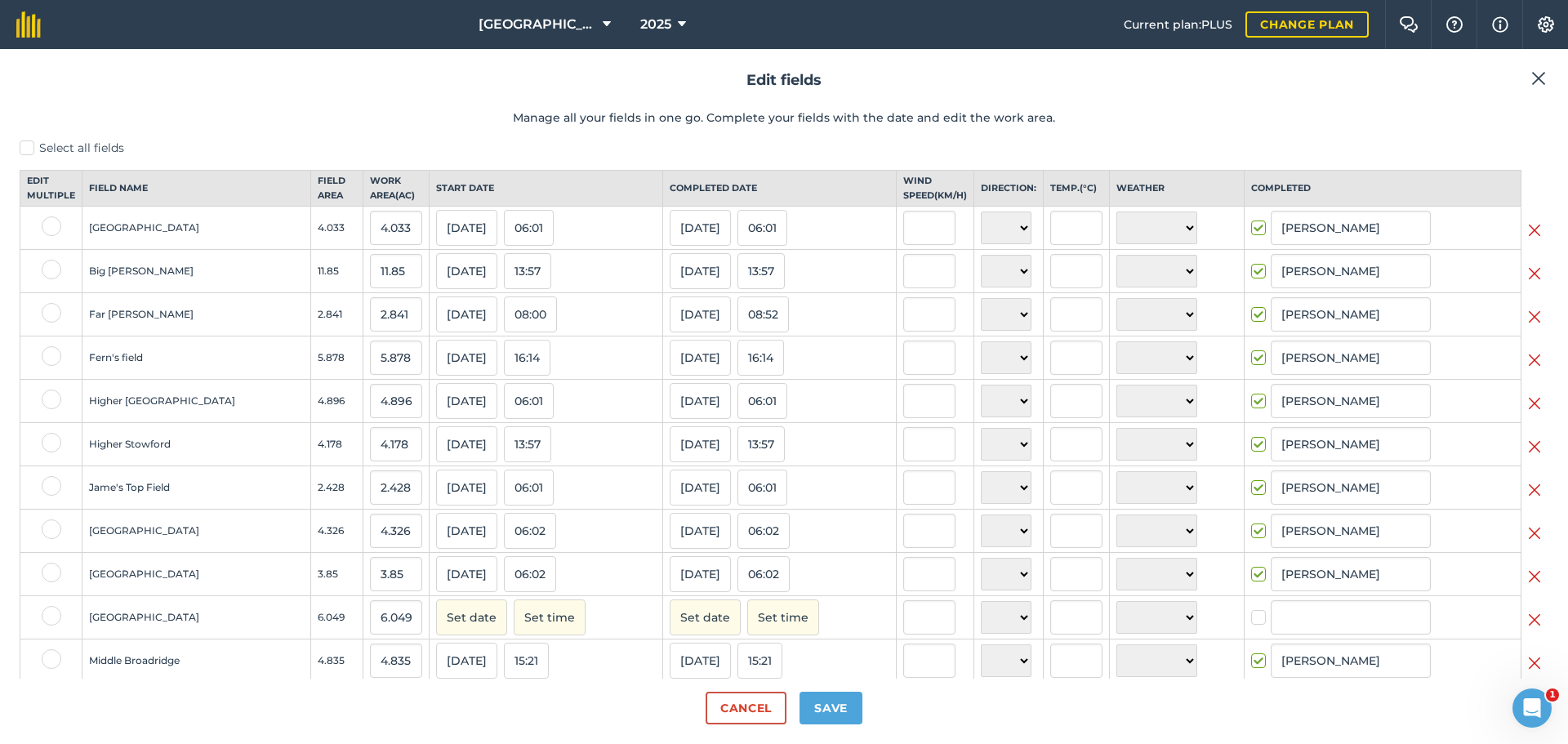
scroll to position [82, 0]
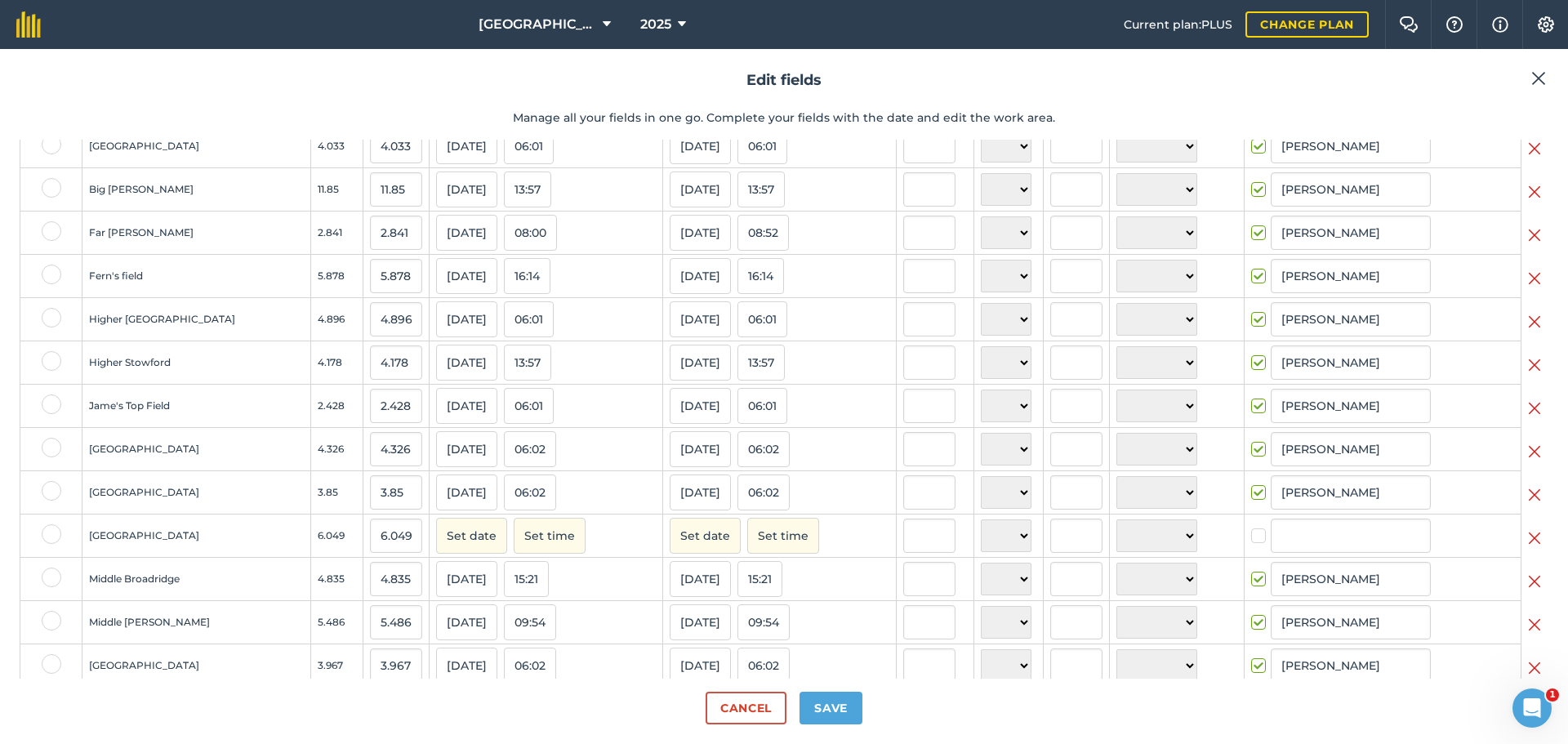
click at [1528, 552] on td at bounding box center [1533, 537] width 27 height 43
click at [1527, 547] on img at bounding box center [1533, 538] width 13 height 20
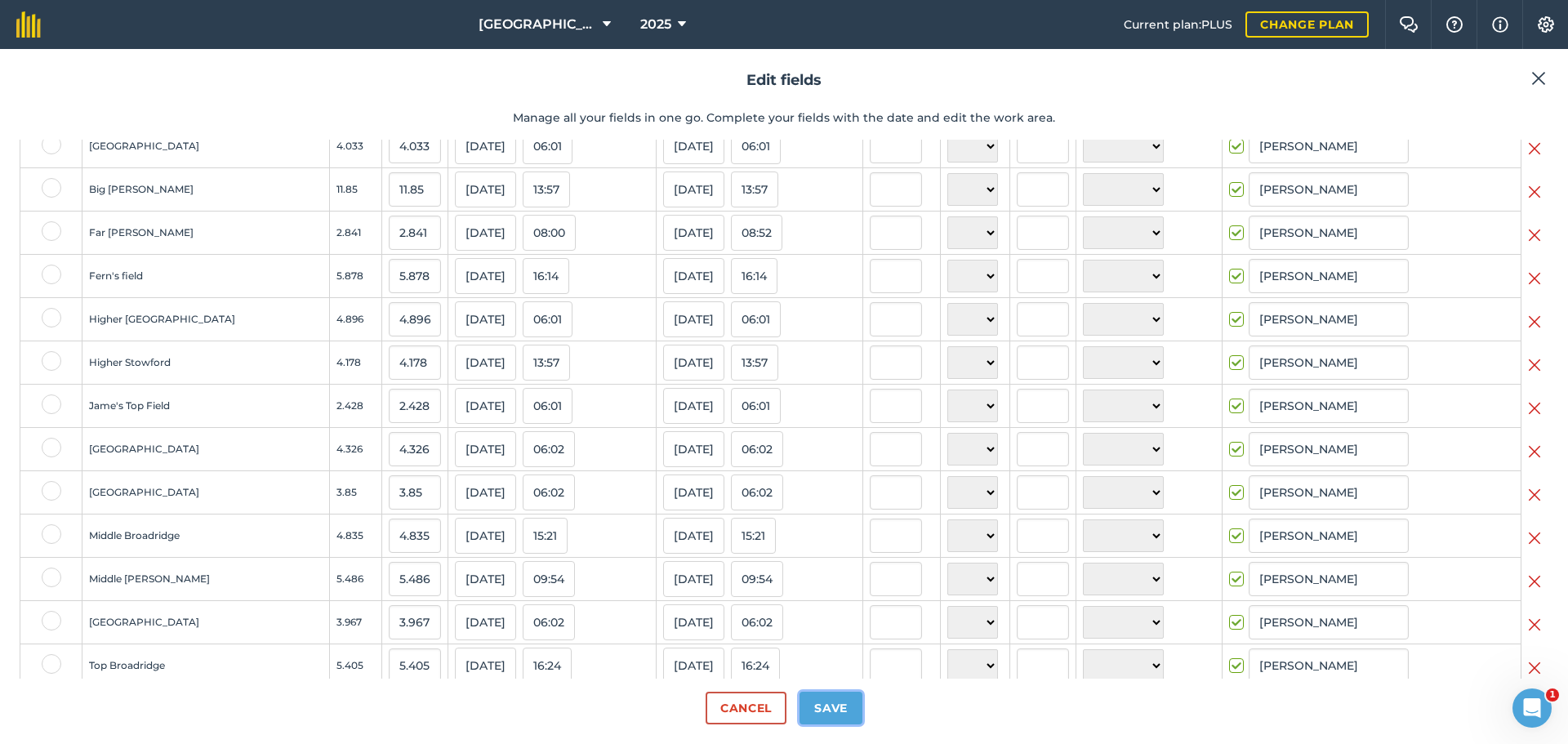
click at [817, 712] on button "Save" at bounding box center [831, 707] width 63 height 33
checkbox input "true"
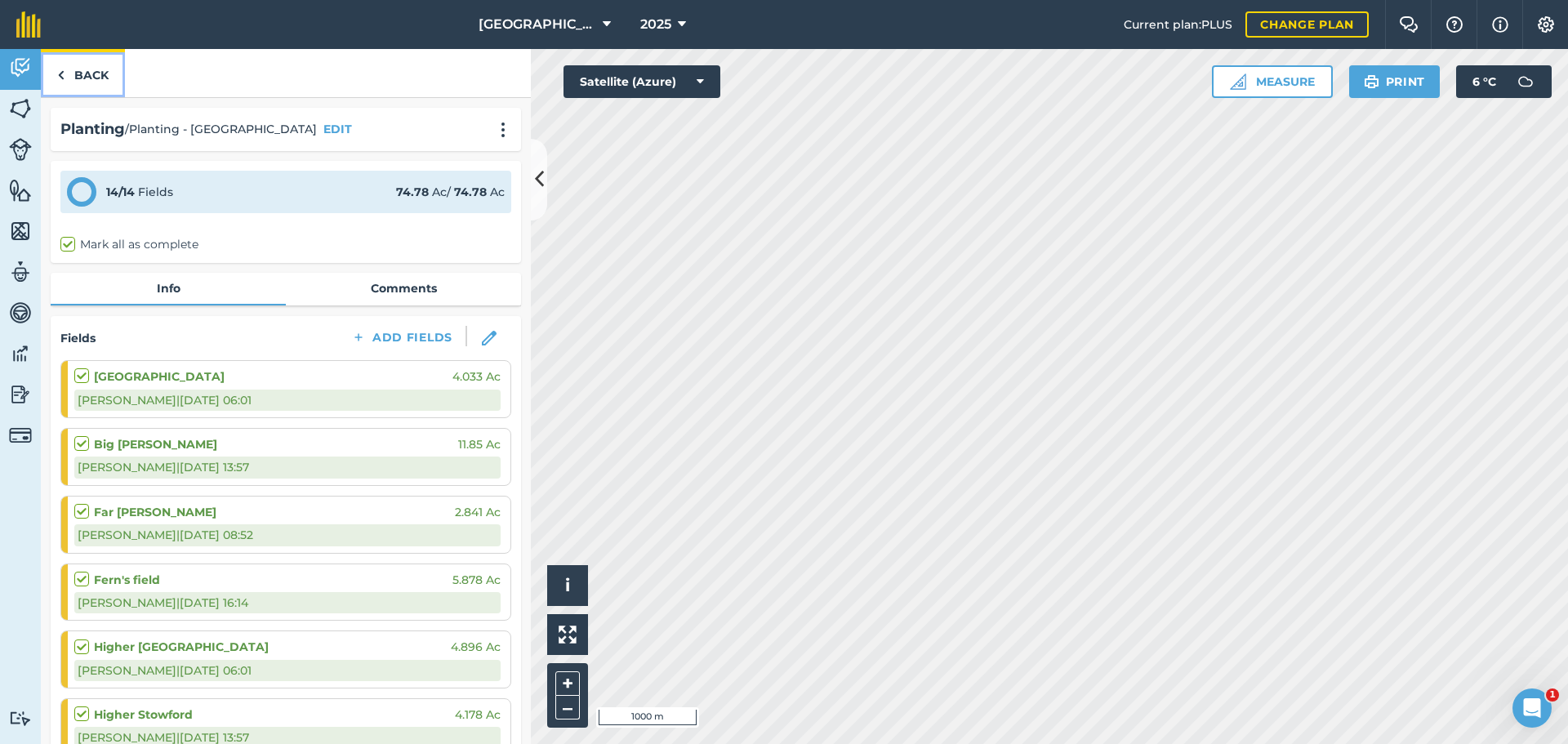
click at [68, 73] on link "Back" at bounding box center [82, 73] width 84 height 48
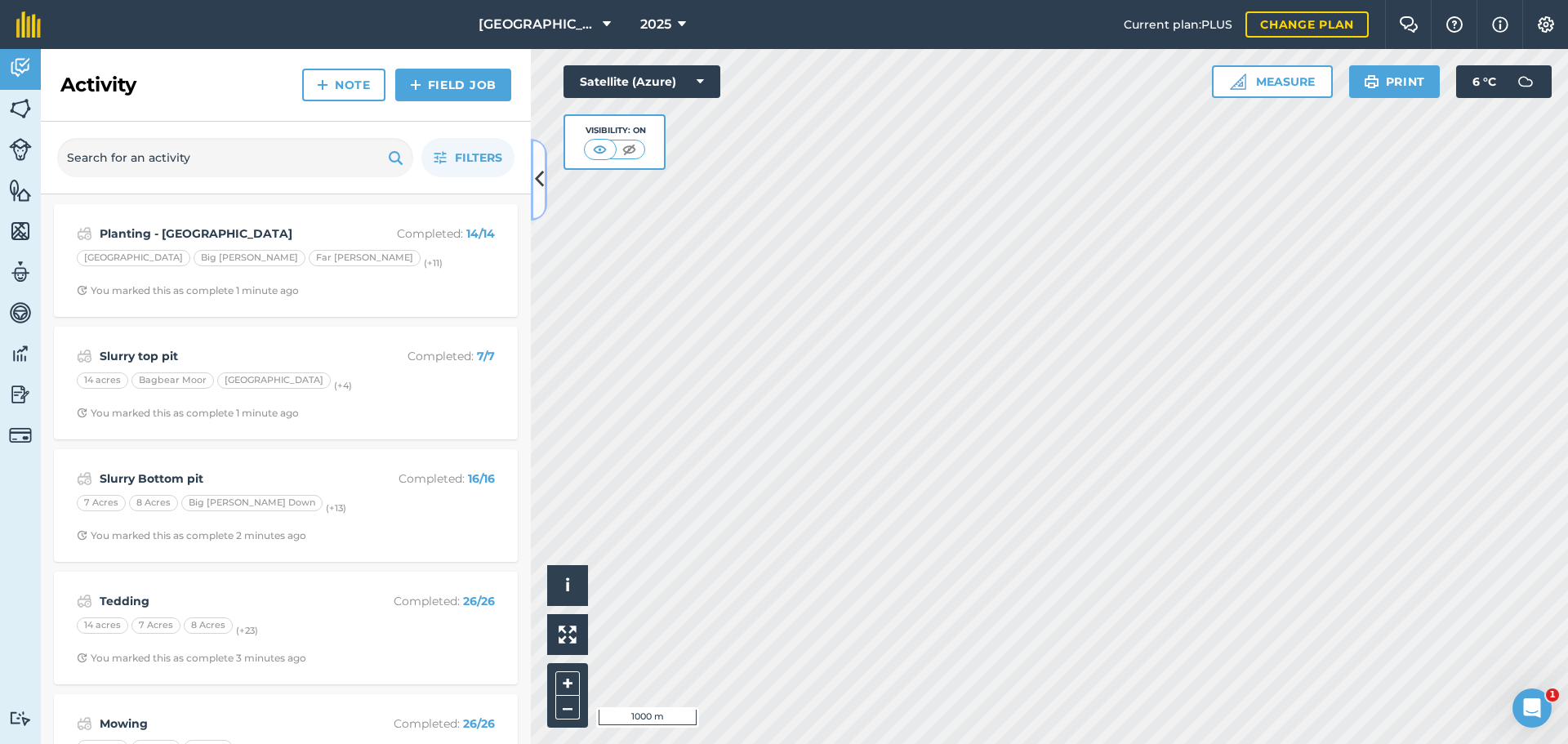
click at [542, 180] on icon at bounding box center [538, 179] width 9 height 29
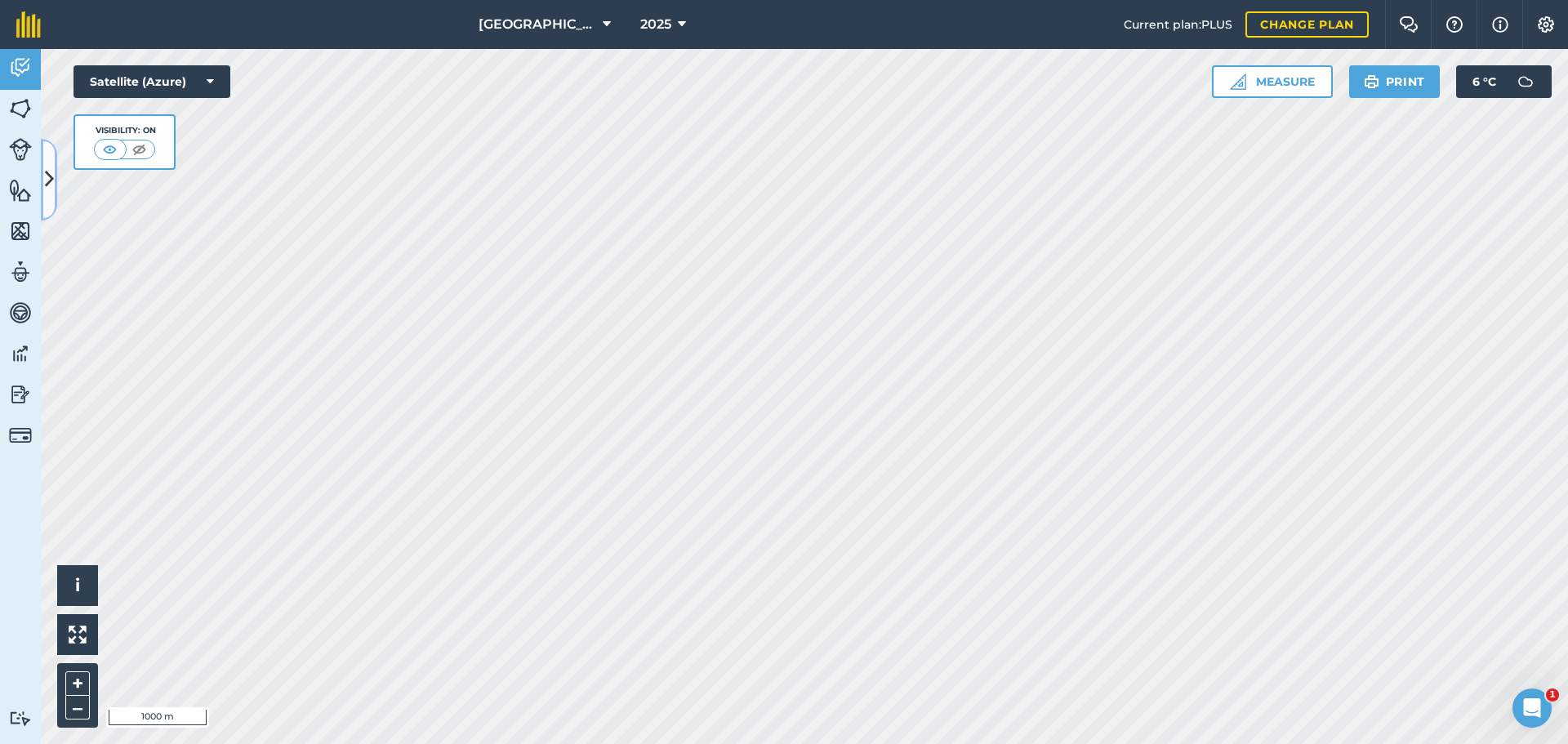
click at [47, 186] on icon at bounding box center [48, 179] width 9 height 29
